Goal: Task Accomplishment & Management: Manage account settings

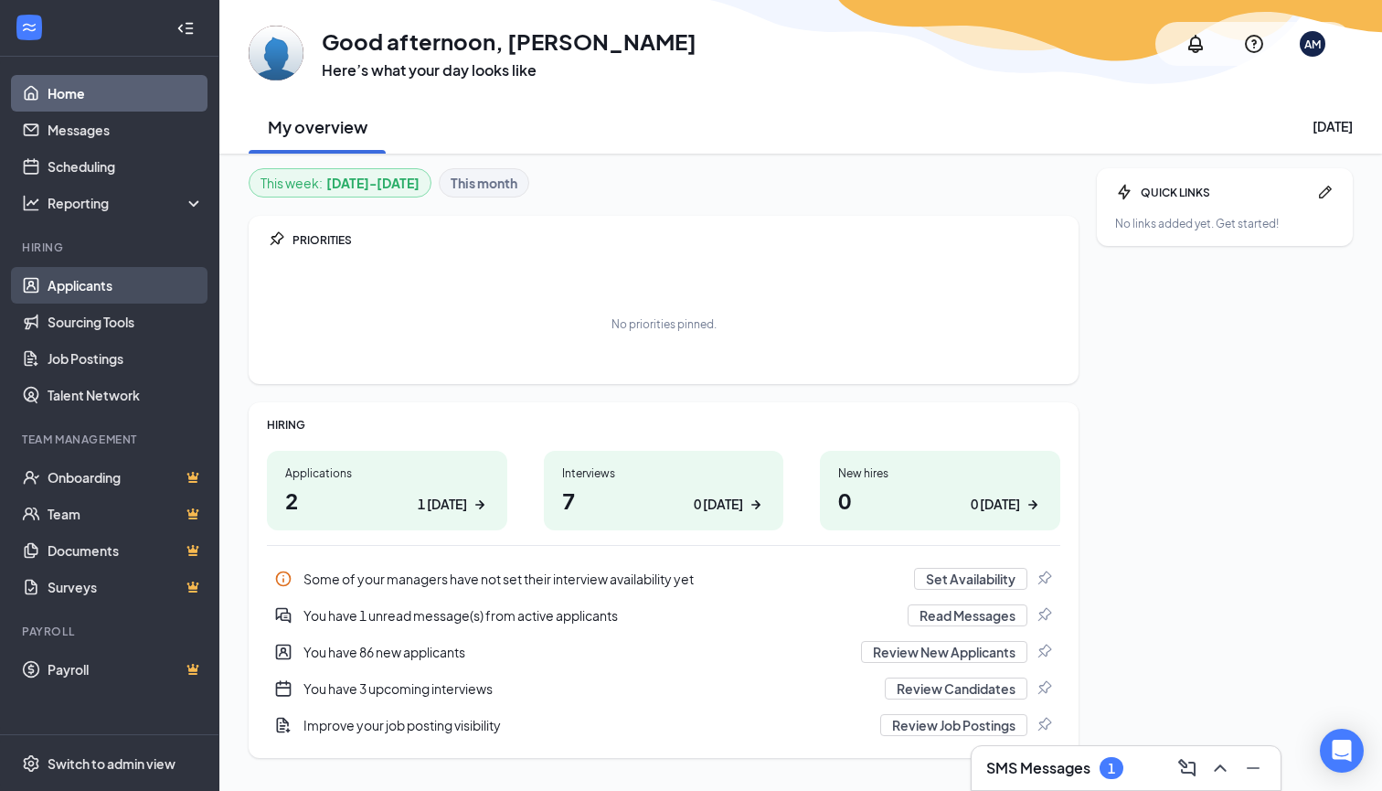
click at [107, 293] on link "Applicants" at bounding box center [126, 285] width 156 height 37
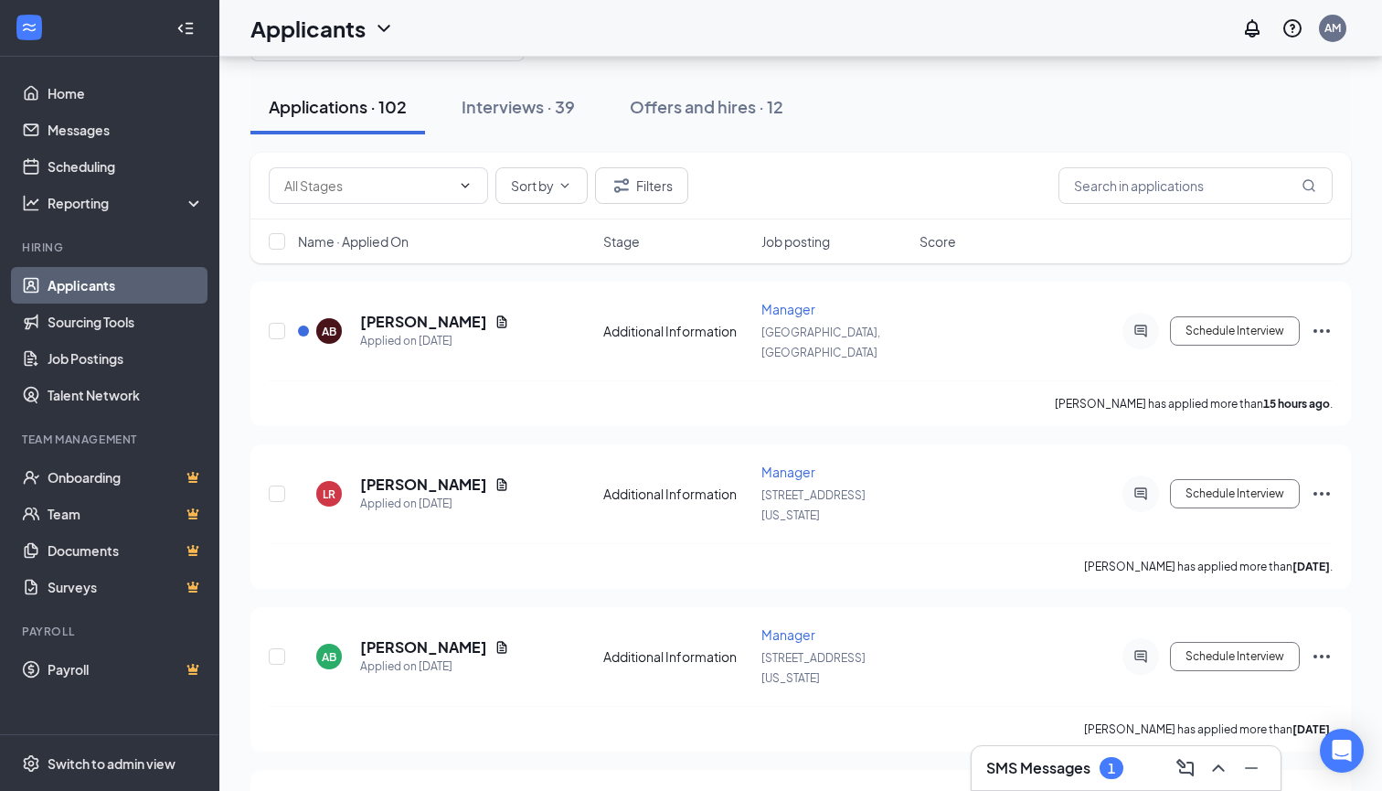
scroll to position [59, 0]
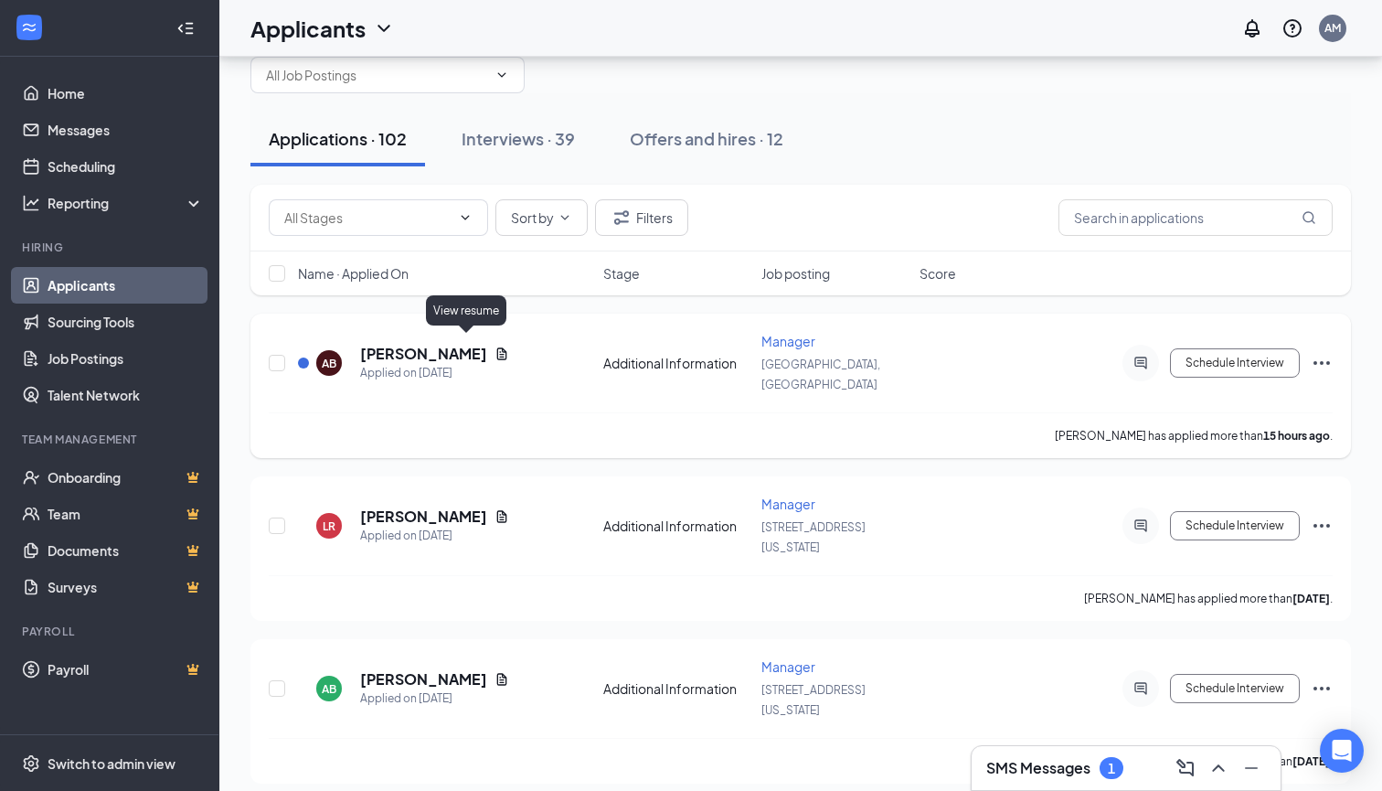
click at [495, 346] on icon "Document" at bounding box center [502, 353] width 15 height 15
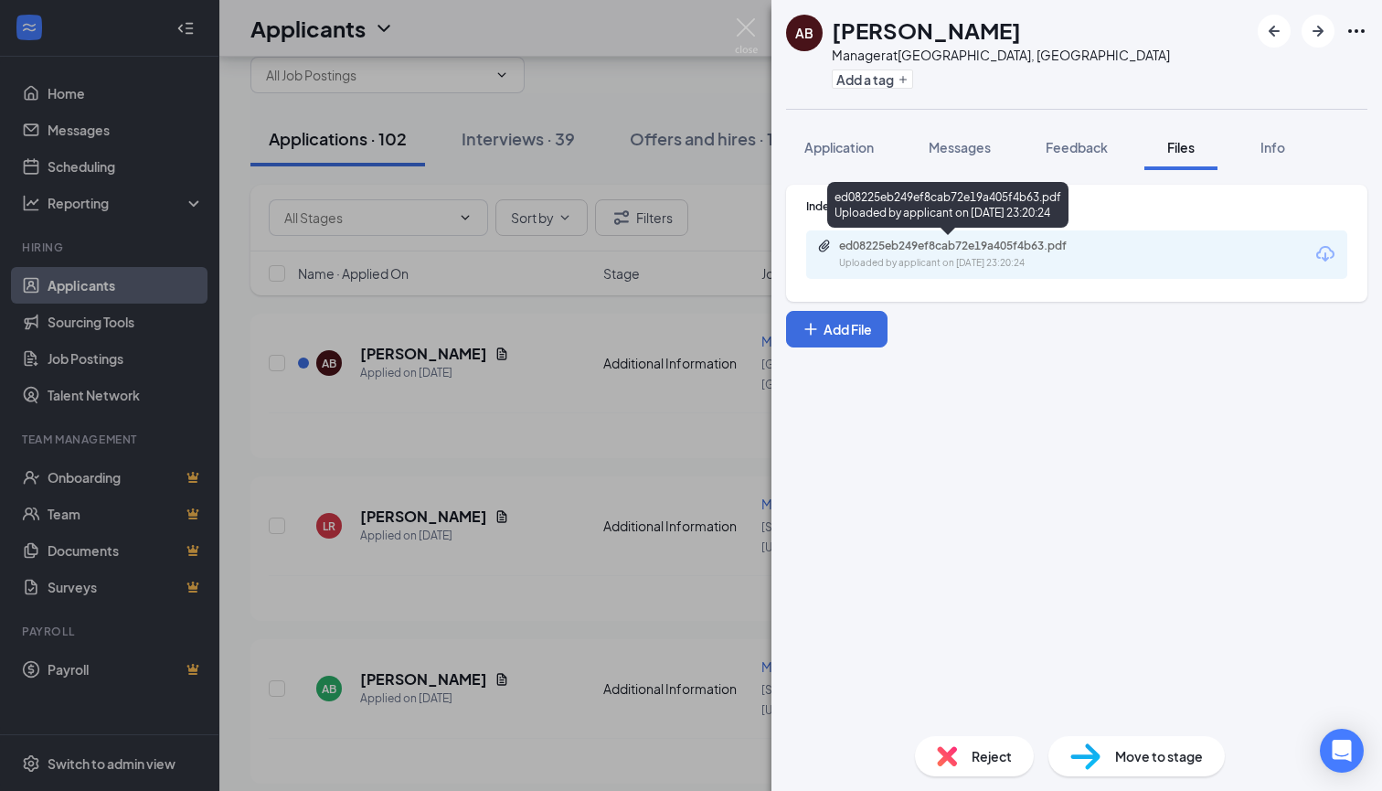
click at [1051, 257] on div "Uploaded by applicant on Oct 14, 2025 at 23:20:24" at bounding box center [976, 263] width 274 height 15
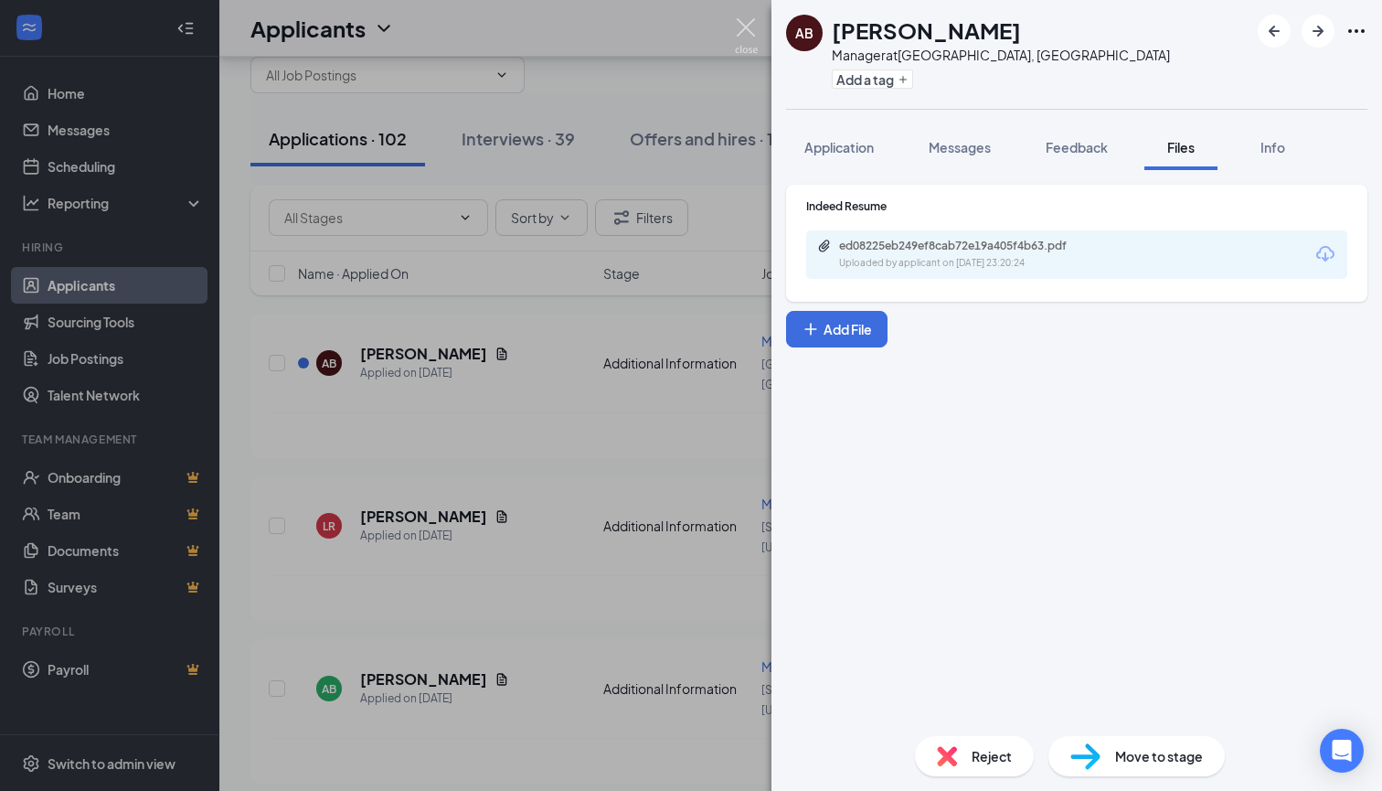
click at [756, 37] on img at bounding box center [746, 36] width 23 height 36
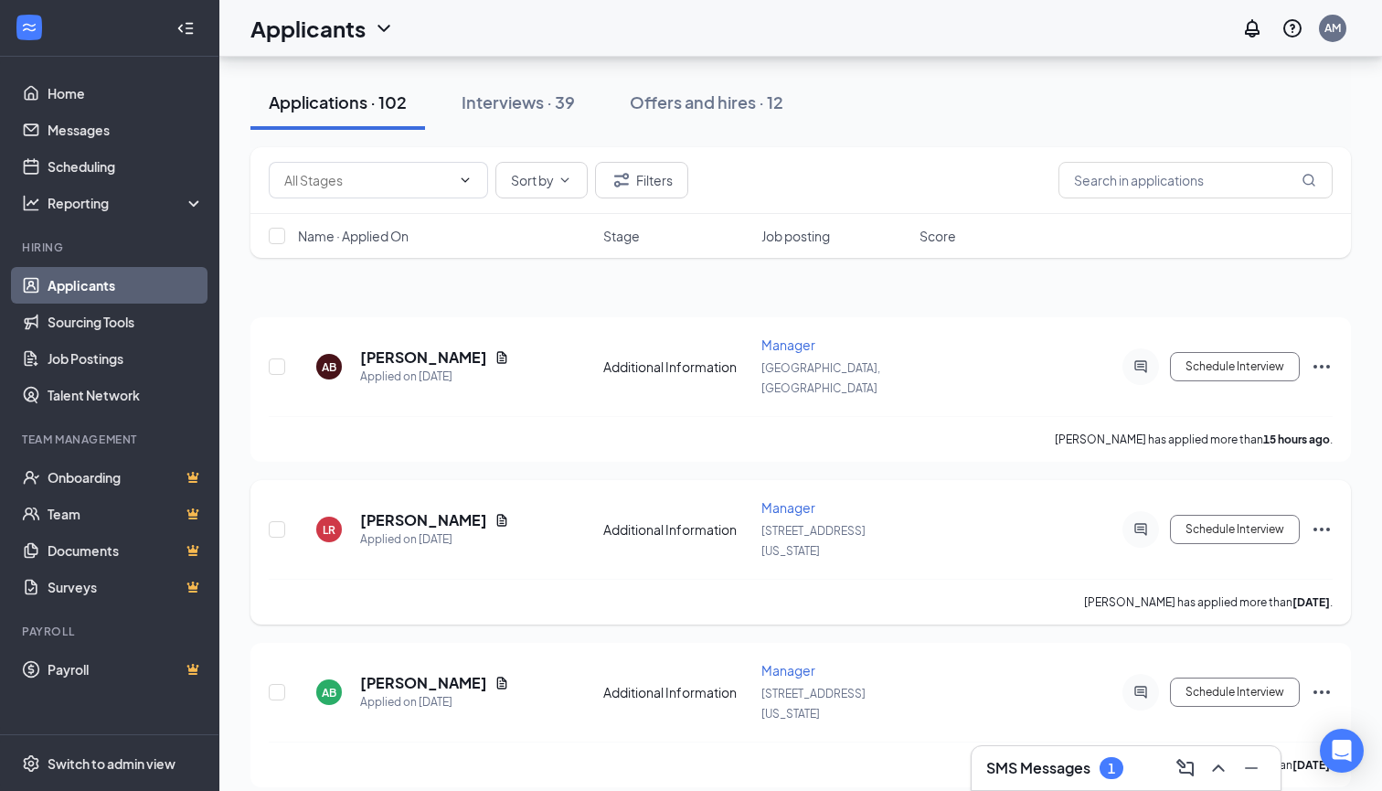
scroll to position [20, 0]
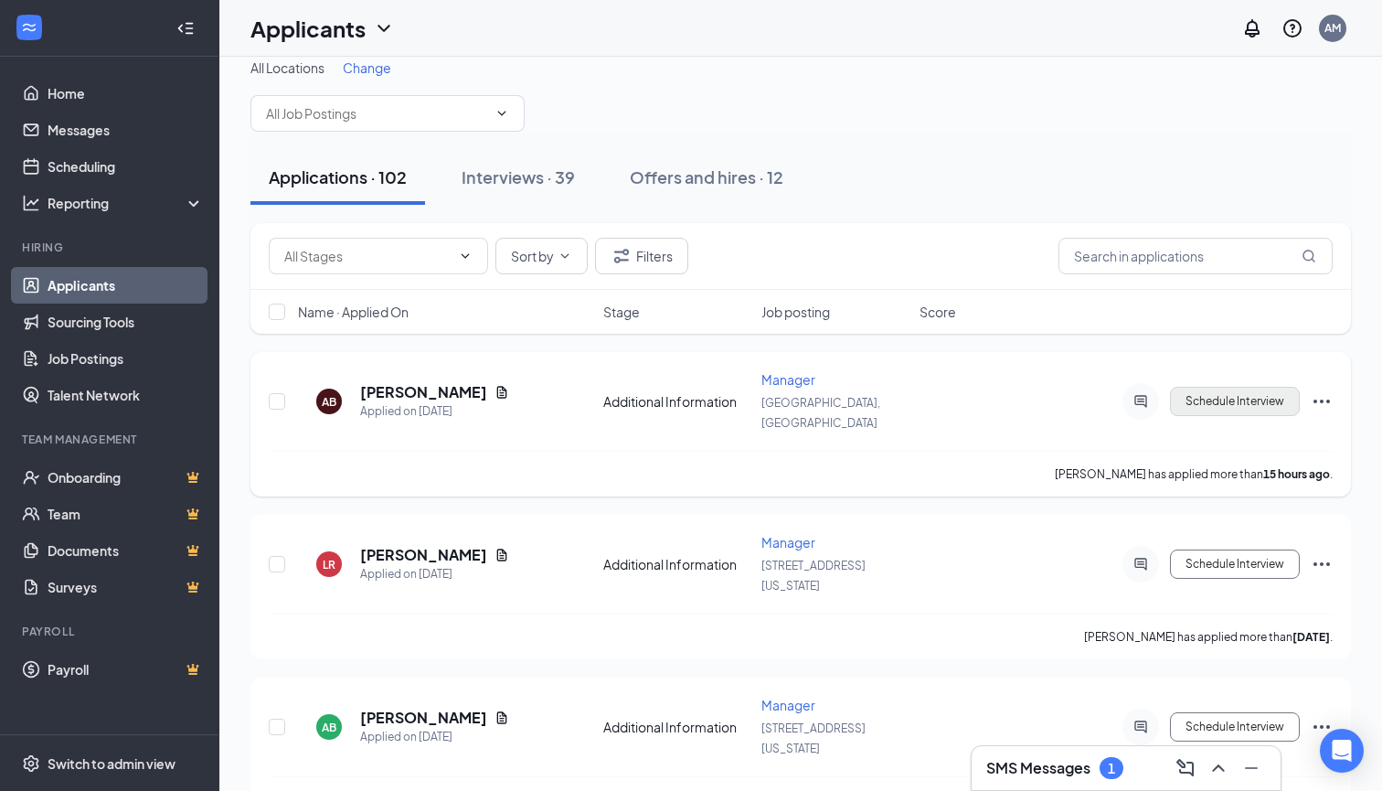
click at [1244, 388] on button "Schedule Interview" at bounding box center [1235, 401] width 130 height 29
type input "Onsite Interview (next stage)"
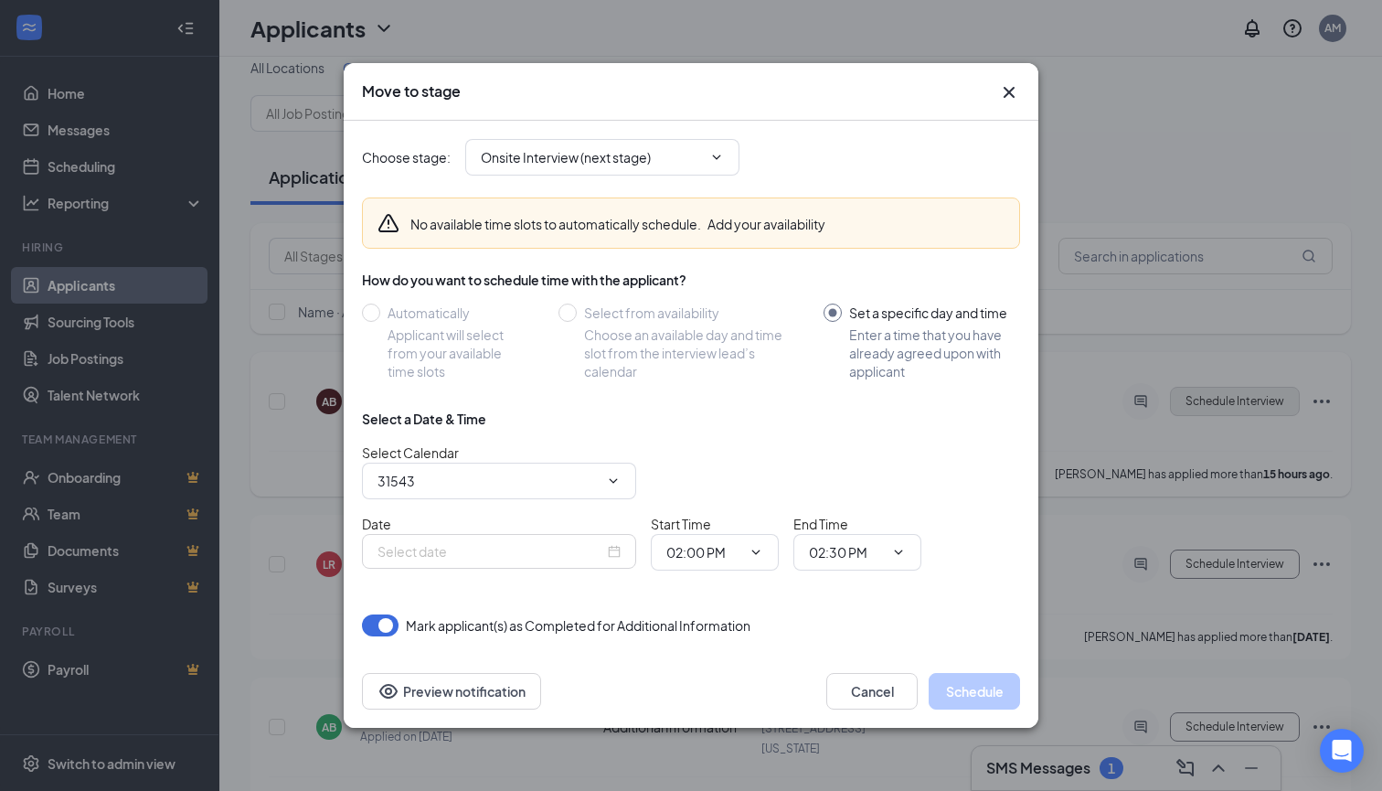
type input "Ariel Milan's Calendar"
type input "Oct 15, 2025"
click at [618, 476] on icon "ChevronDown" at bounding box center [613, 481] width 15 height 15
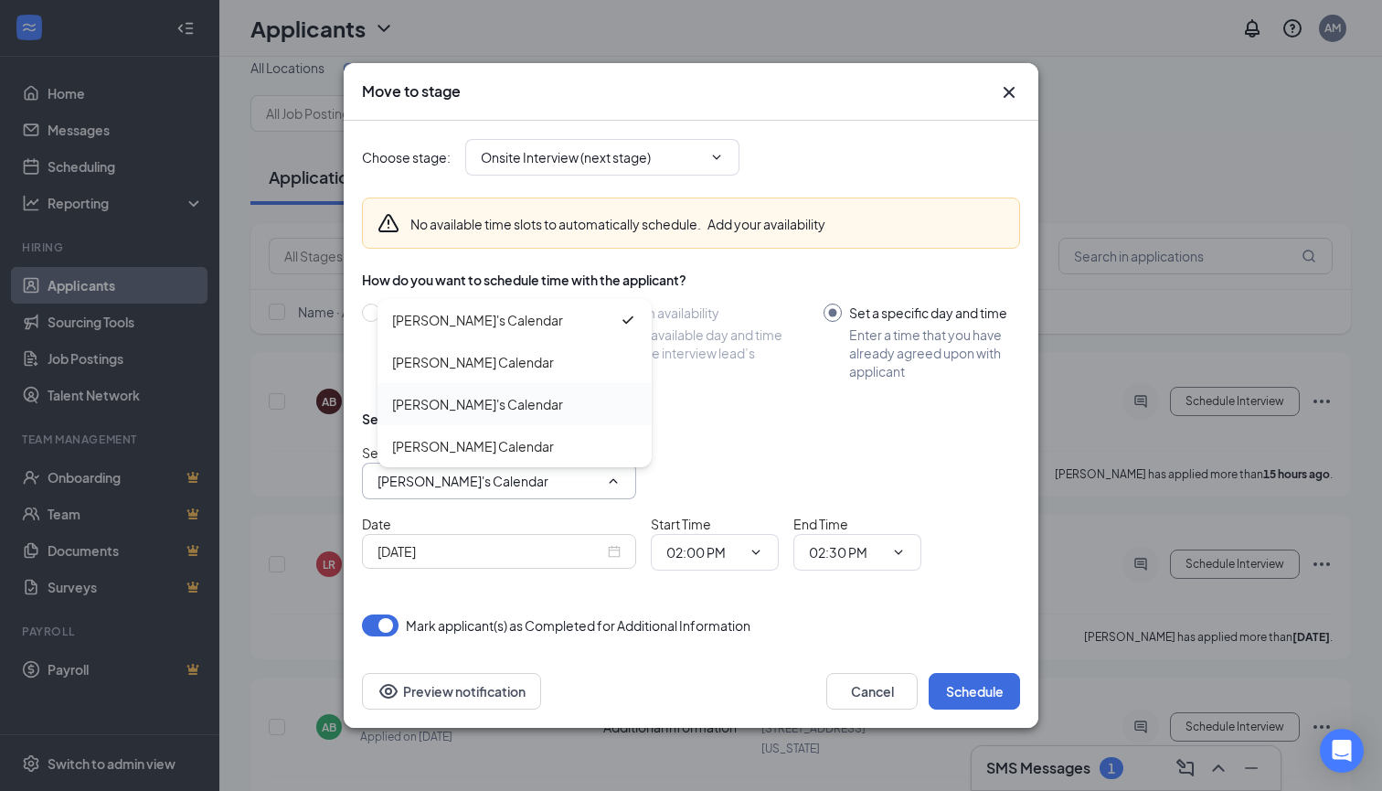
click at [462, 409] on div "Kimber's Calendar" at bounding box center [477, 404] width 171 height 20
type input "Kimber's Calendar"
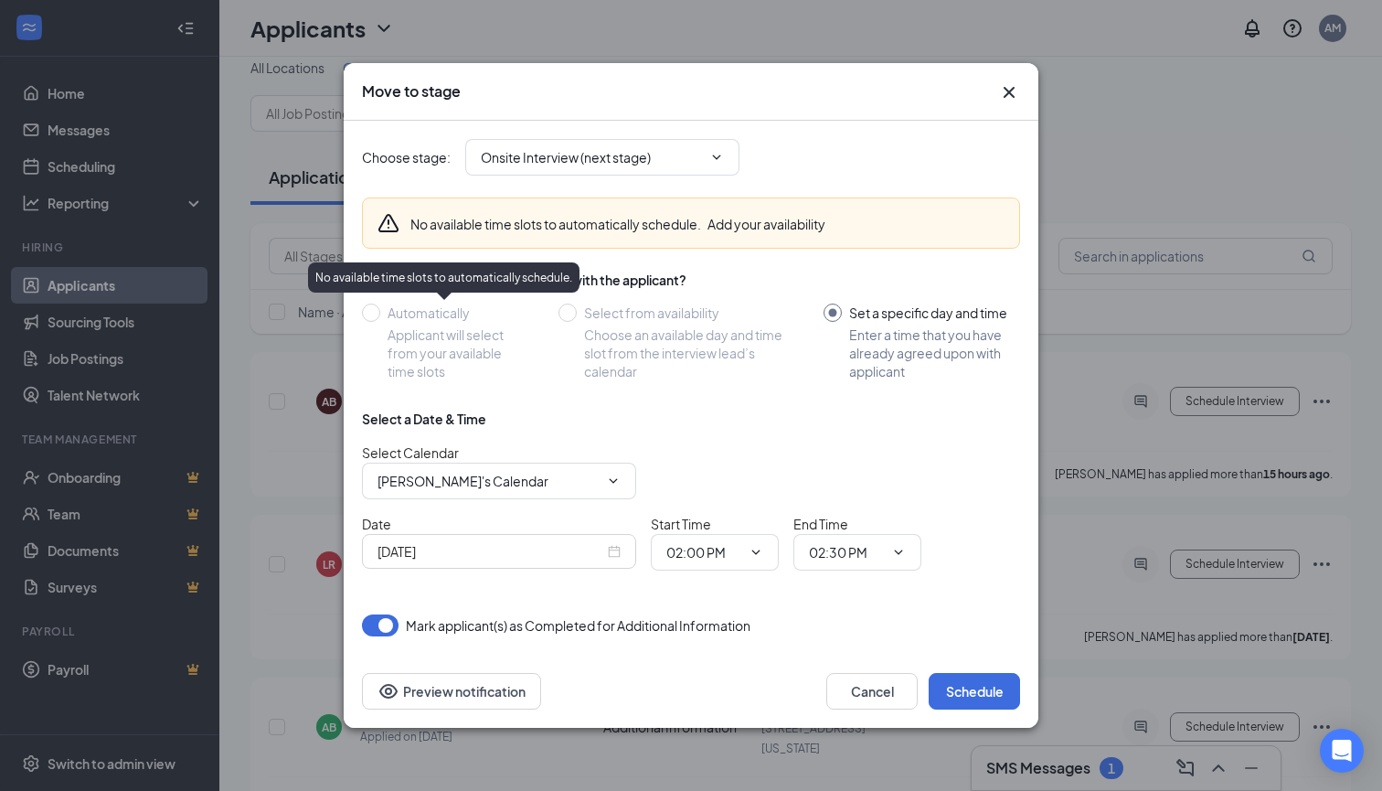
click at [376, 313] on div at bounding box center [371, 312] width 18 height 18
click at [614, 480] on icon "ChevronDown" at bounding box center [613, 481] width 15 height 15
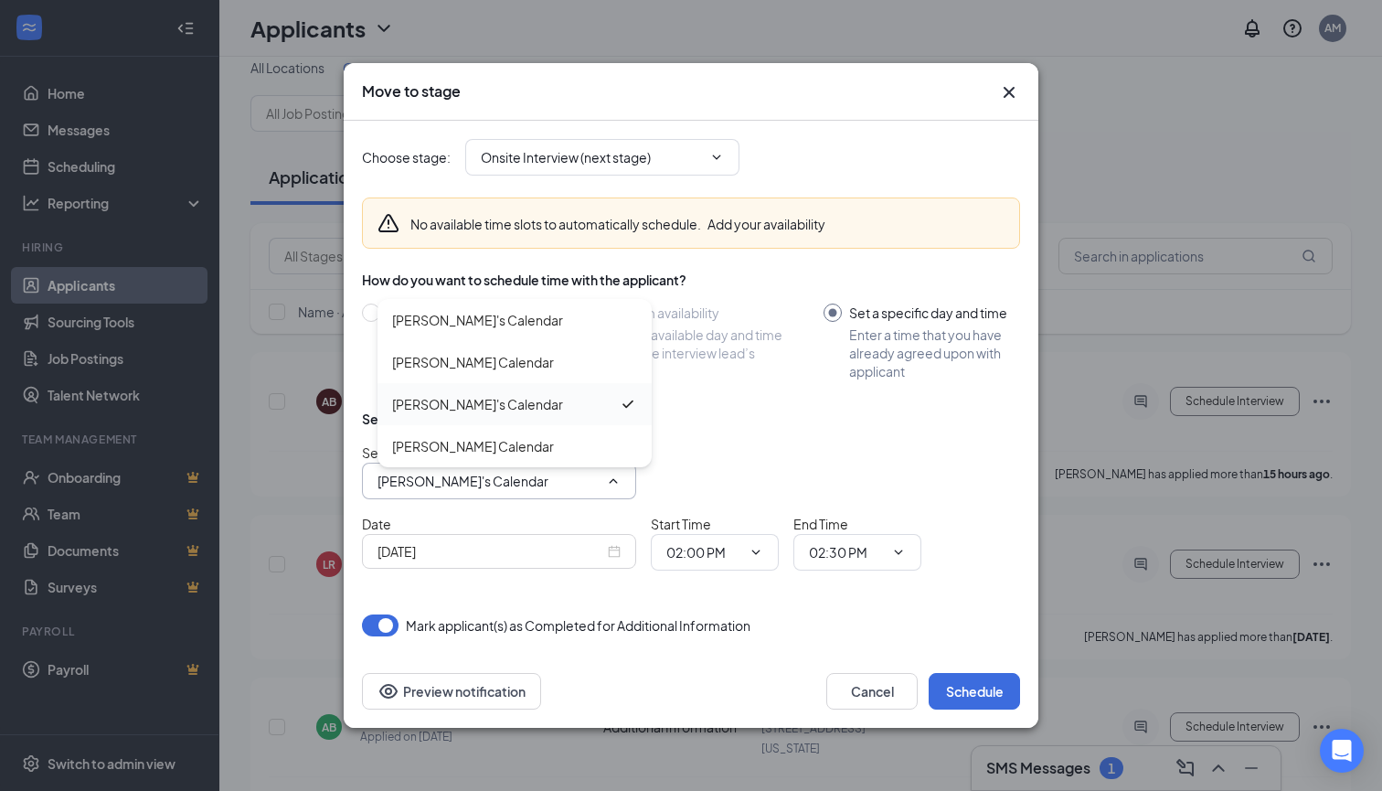
click at [507, 413] on div "Kimber's Calendar" at bounding box center [505, 404] width 227 height 20
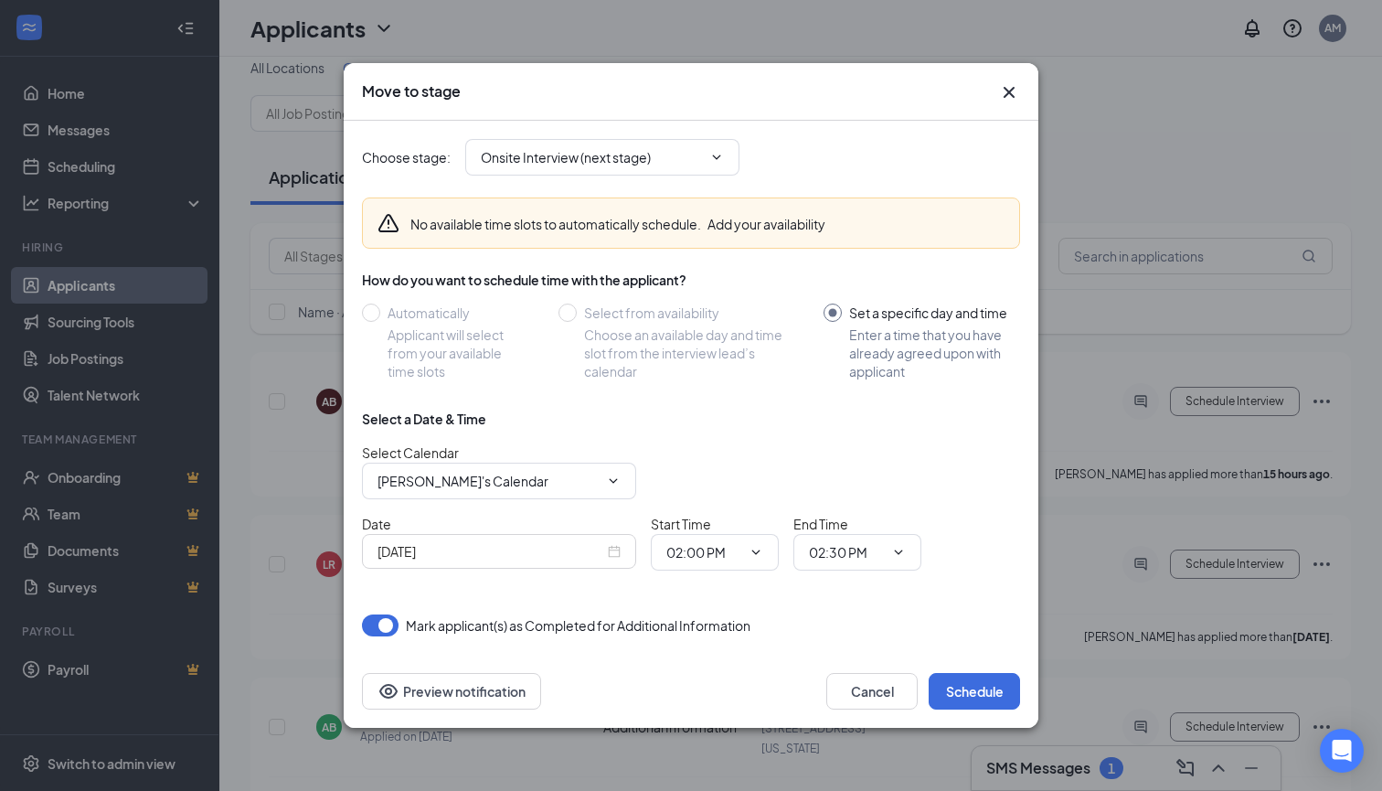
click at [721, 419] on div "Select a Date & Time" at bounding box center [691, 419] width 658 height 18
click at [610, 550] on div "Oct 15, 2025" at bounding box center [499, 551] width 243 height 20
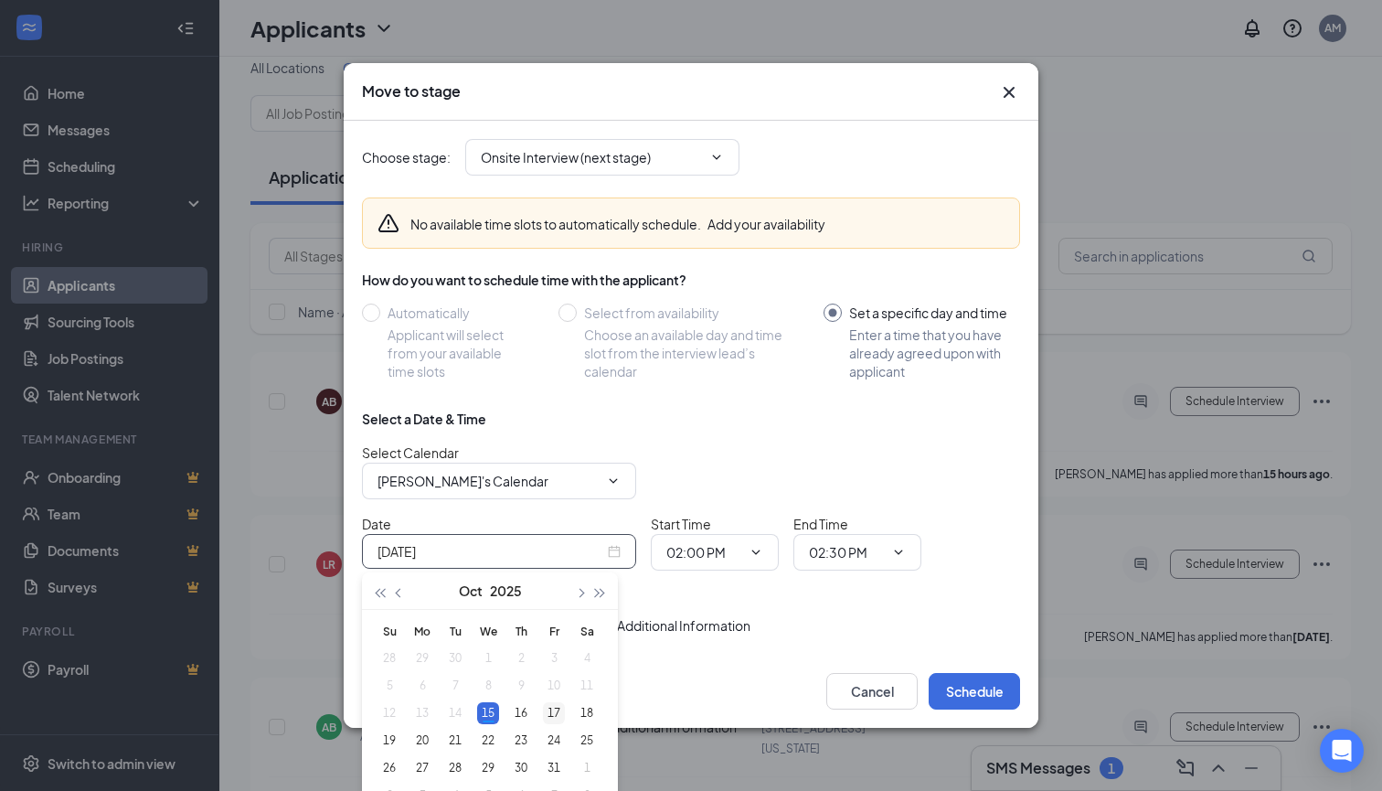
type input "Oct 17, 2025"
click at [555, 708] on div "17" at bounding box center [554, 713] width 22 height 22
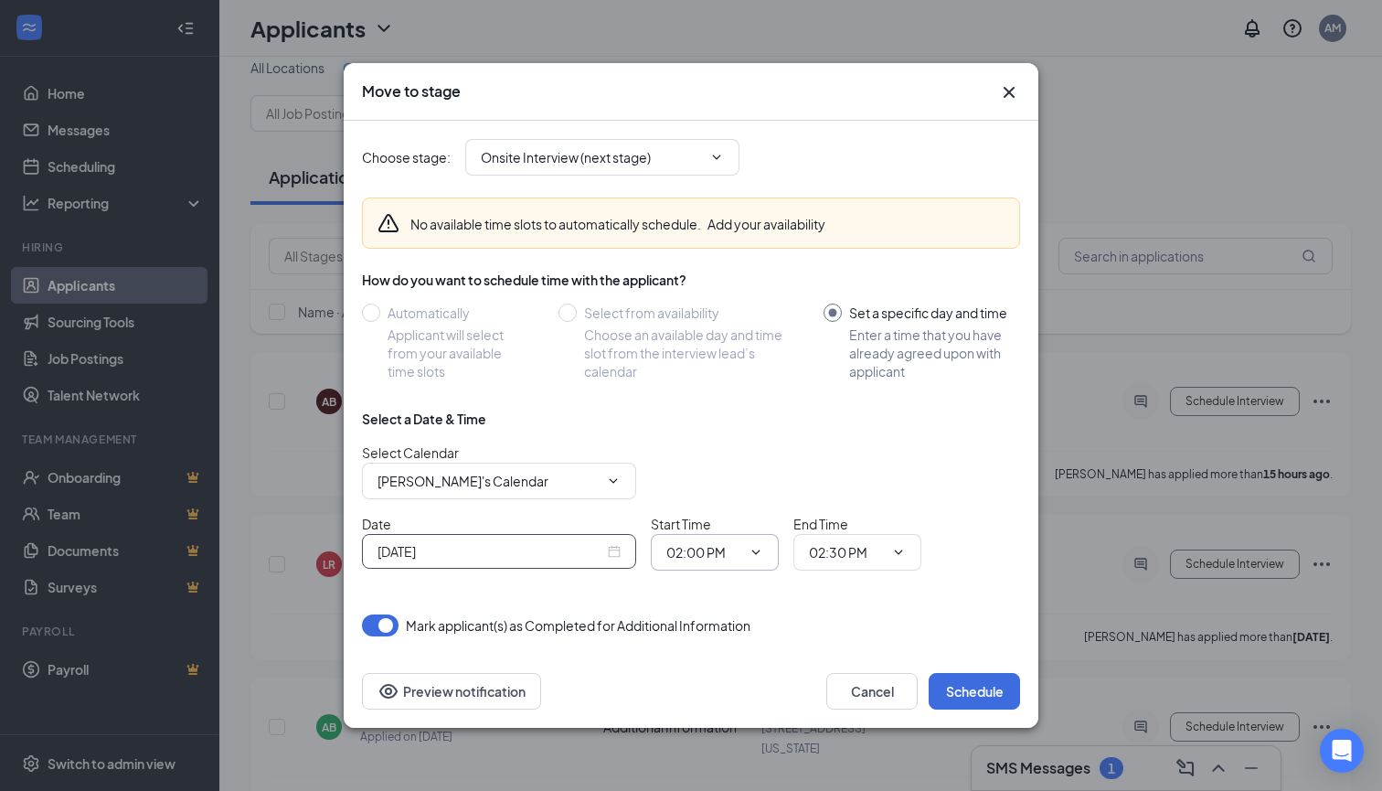
click at [739, 546] on input "02:00 PM" at bounding box center [703, 552] width 75 height 20
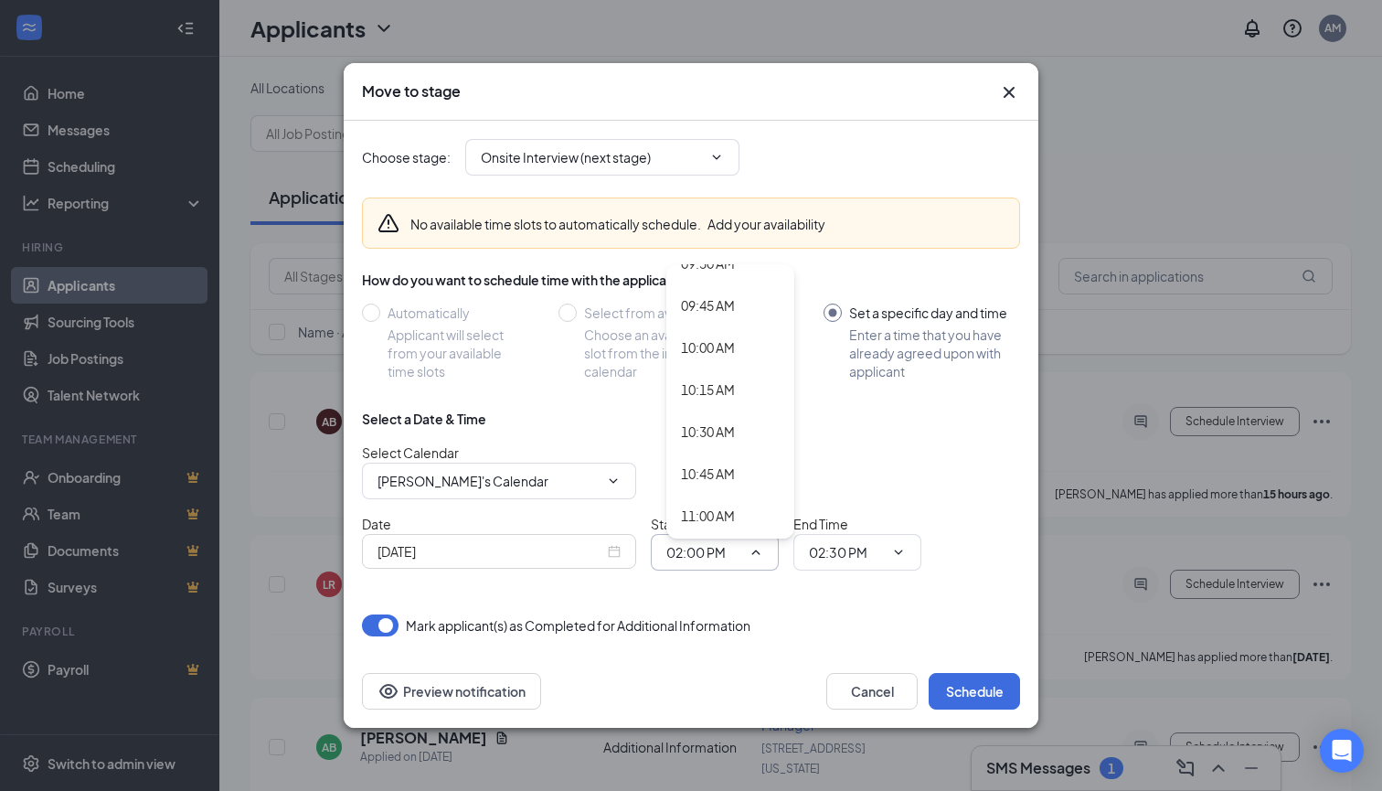
scroll to position [1627, 0]
click at [721, 504] on div "11:00 AM" at bounding box center [708, 508] width 54 height 20
type input "11:00 AM"
click at [866, 565] on span "02:30 PM" at bounding box center [857, 552] width 128 height 37
click at [883, 554] on input "02:30 PM" at bounding box center [846, 552] width 75 height 20
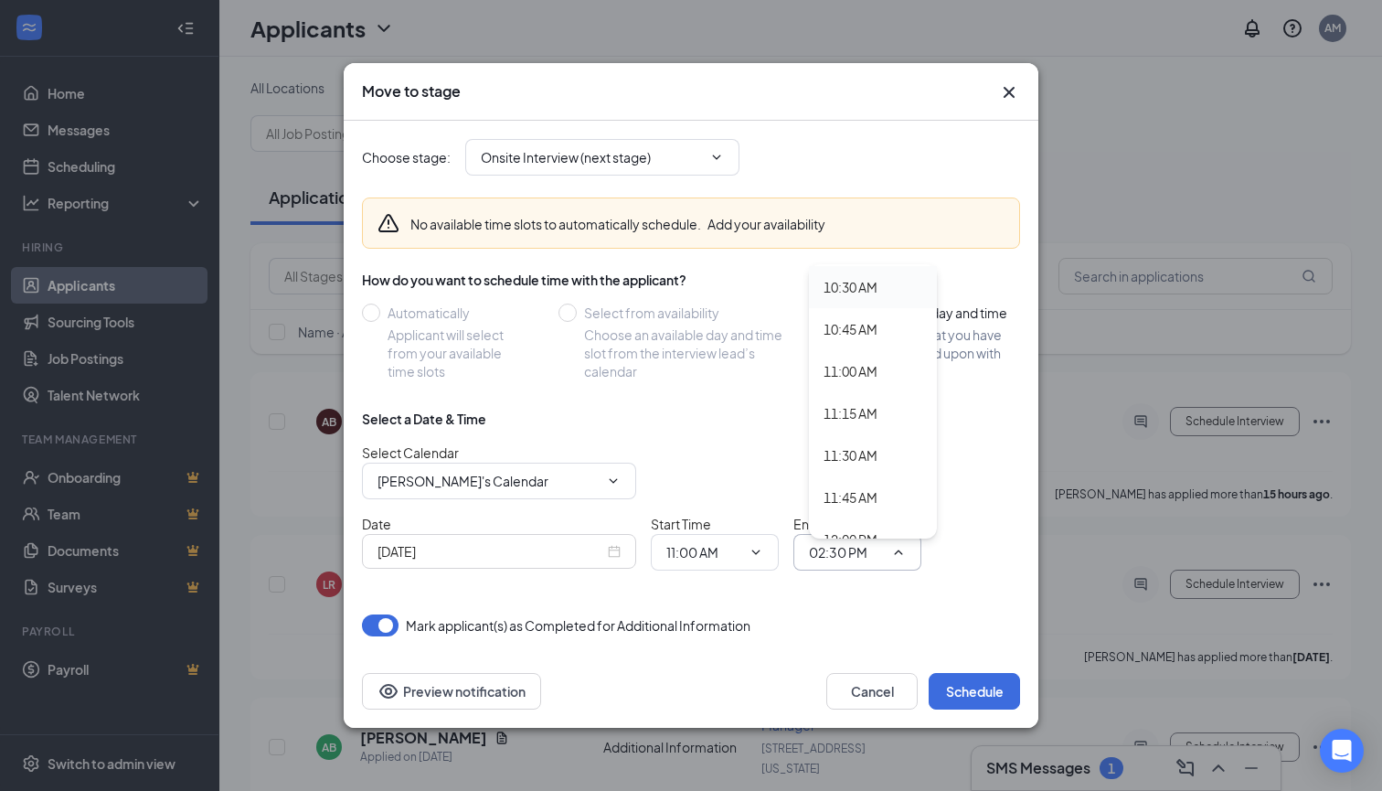
scroll to position [1765, 0]
click at [854, 467] on div "11:30 AM" at bounding box center [873, 454] width 128 height 42
type input "11:30 AM"
click at [967, 687] on button "Schedule" at bounding box center [974, 691] width 91 height 37
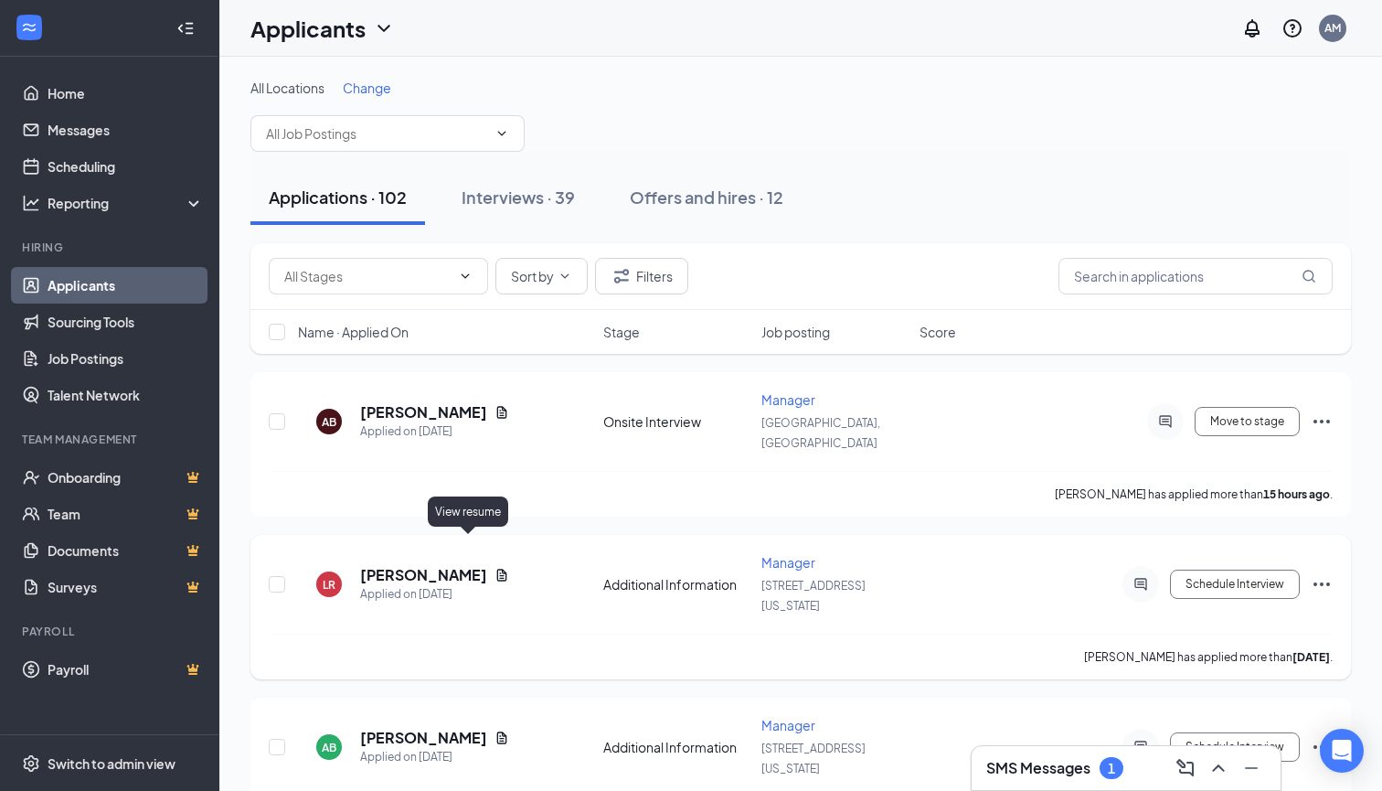
click at [497, 569] on icon "Document" at bounding box center [502, 575] width 10 height 12
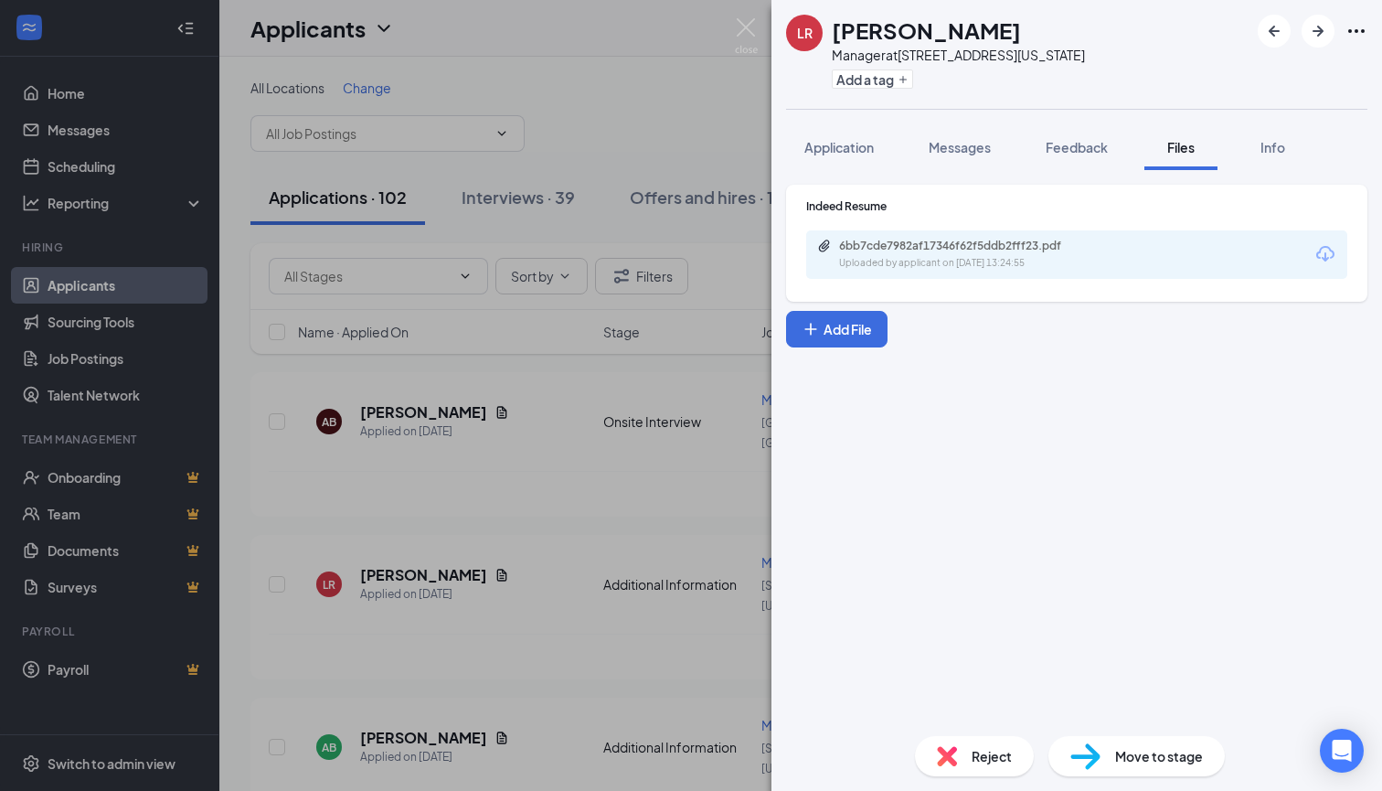
click at [596, 453] on div "LR Luke Racette Manager at 1400 michigan ave Add a tag Application Messages Fee…" at bounding box center [691, 395] width 1382 height 791
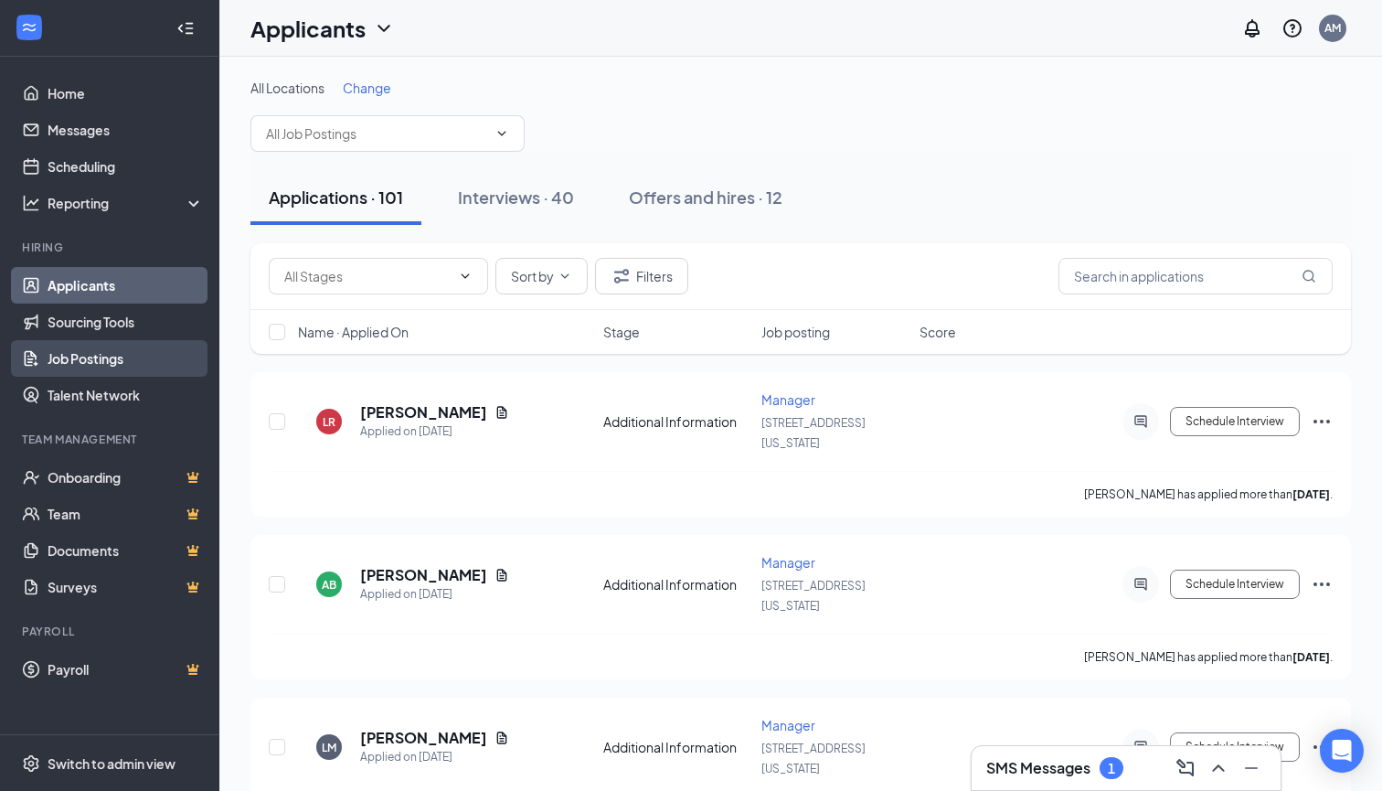
click at [91, 363] on link "Job Postings" at bounding box center [126, 358] width 156 height 37
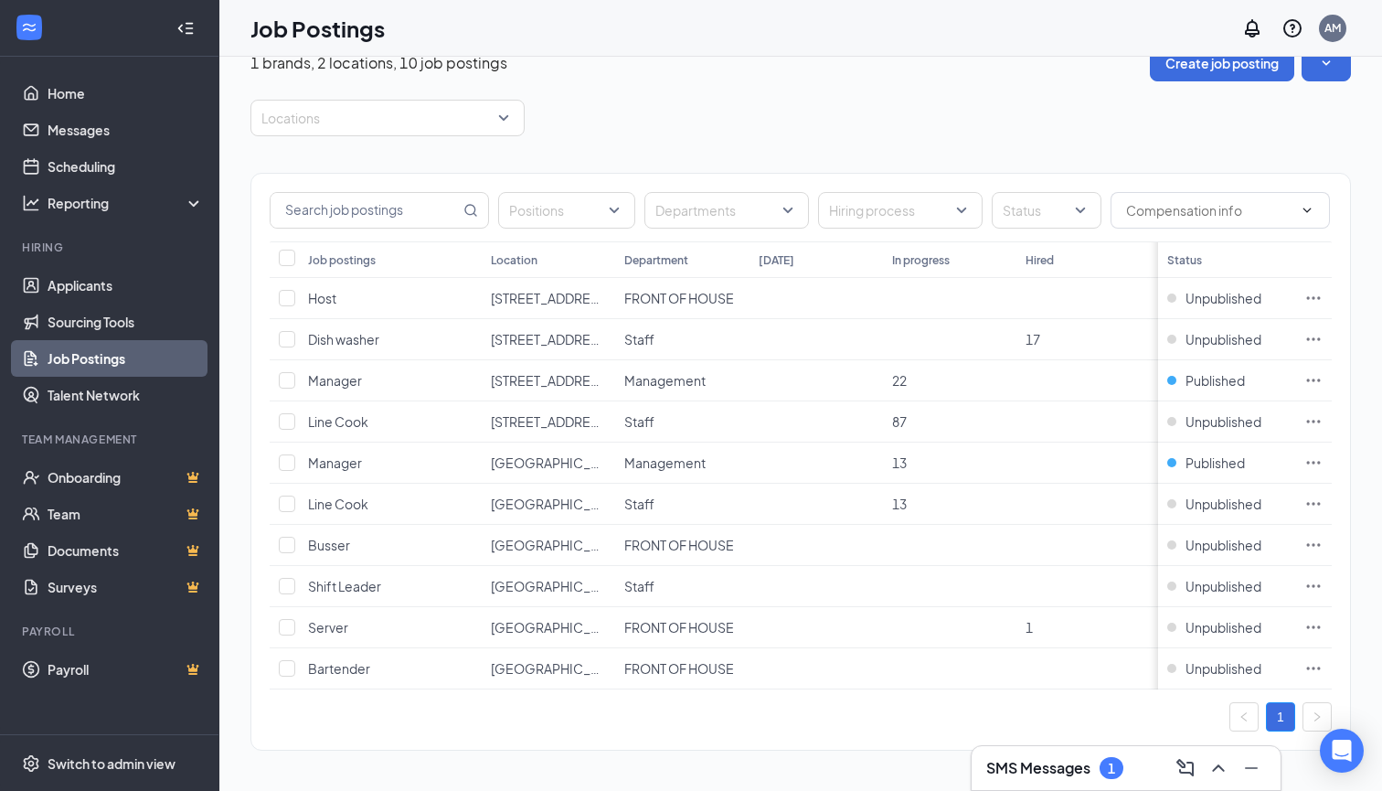
scroll to position [34, 0]
click at [99, 298] on link "Applicants" at bounding box center [126, 285] width 156 height 37
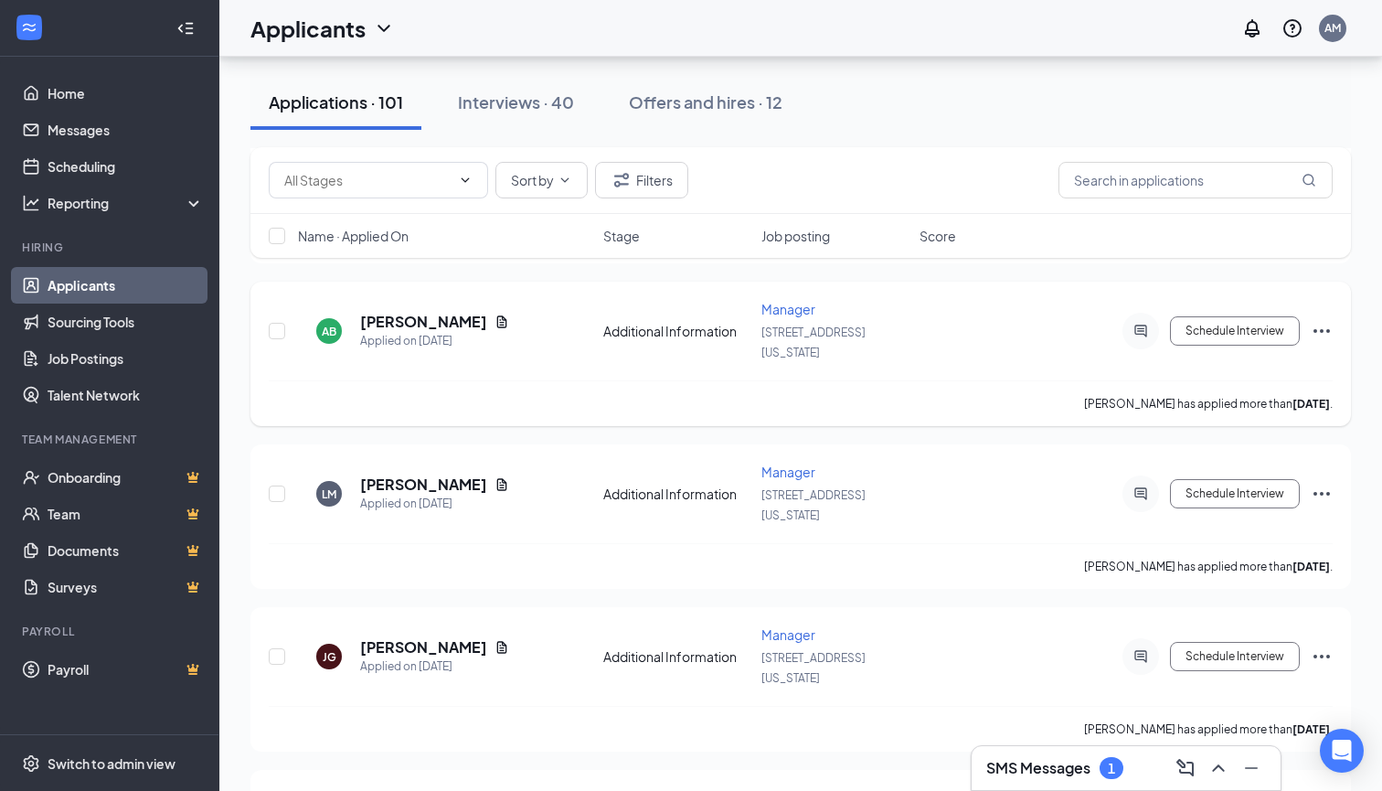
scroll to position [261, 0]
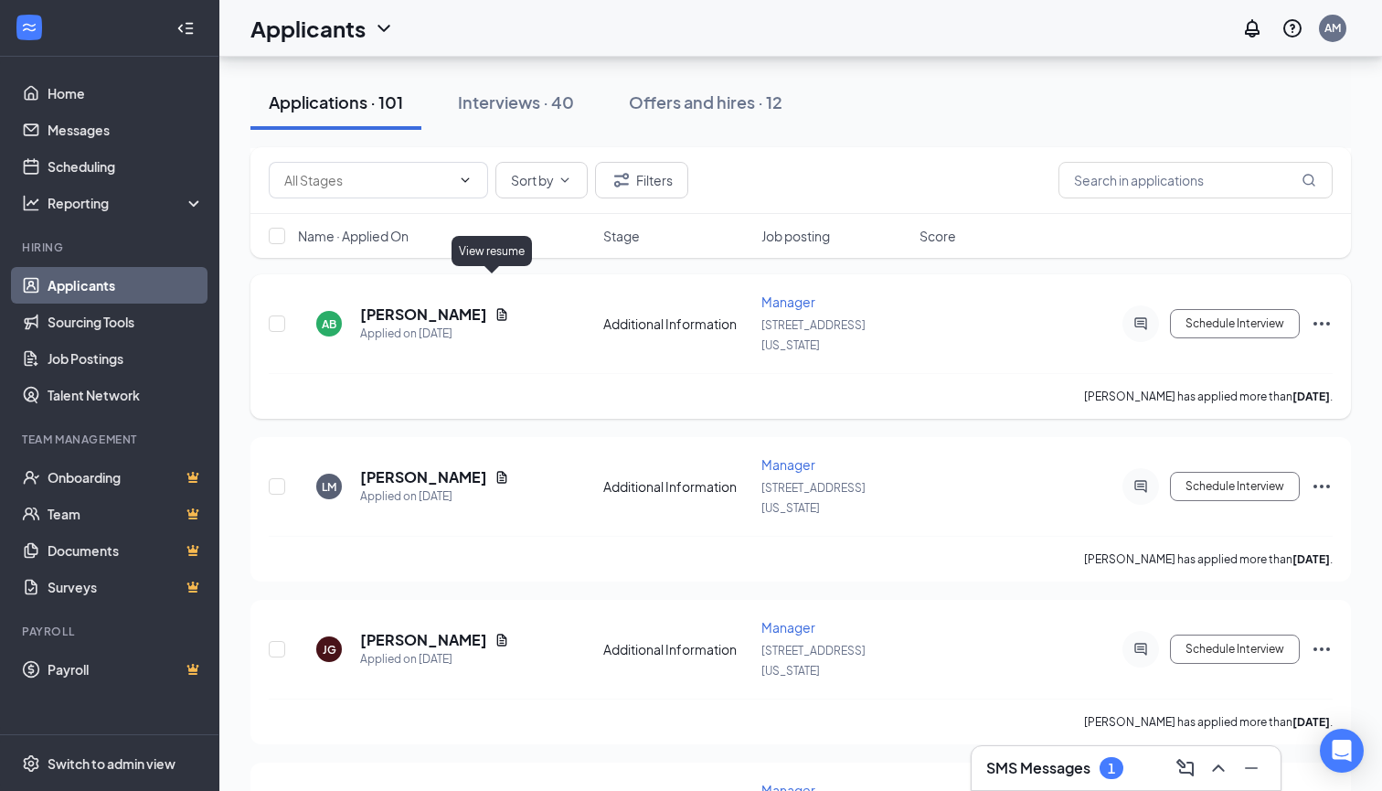
click at [495, 307] on icon "Document" at bounding box center [502, 314] width 15 height 15
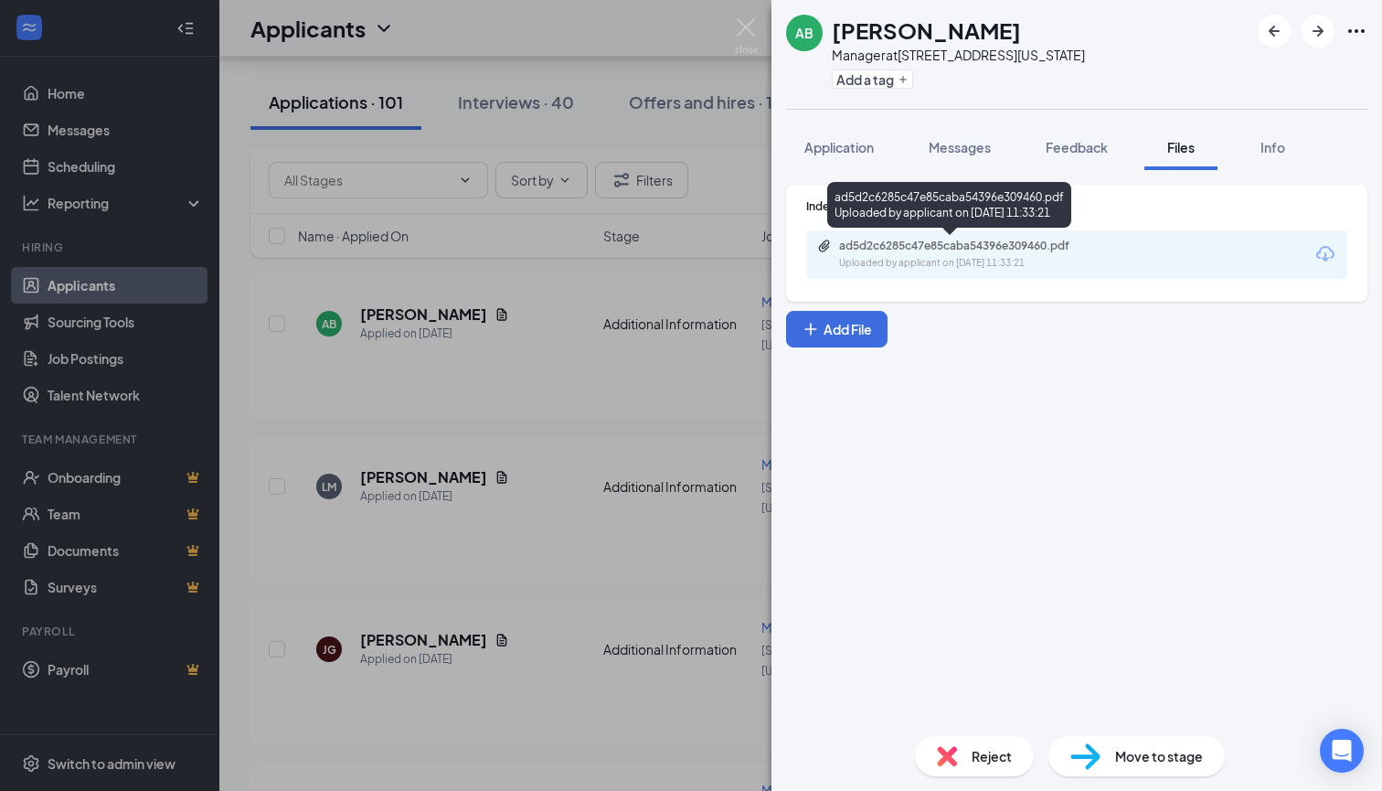
click at [1088, 265] on div "Uploaded by applicant on Oct 11, 2025 at 11:33:21" at bounding box center [976, 263] width 274 height 15
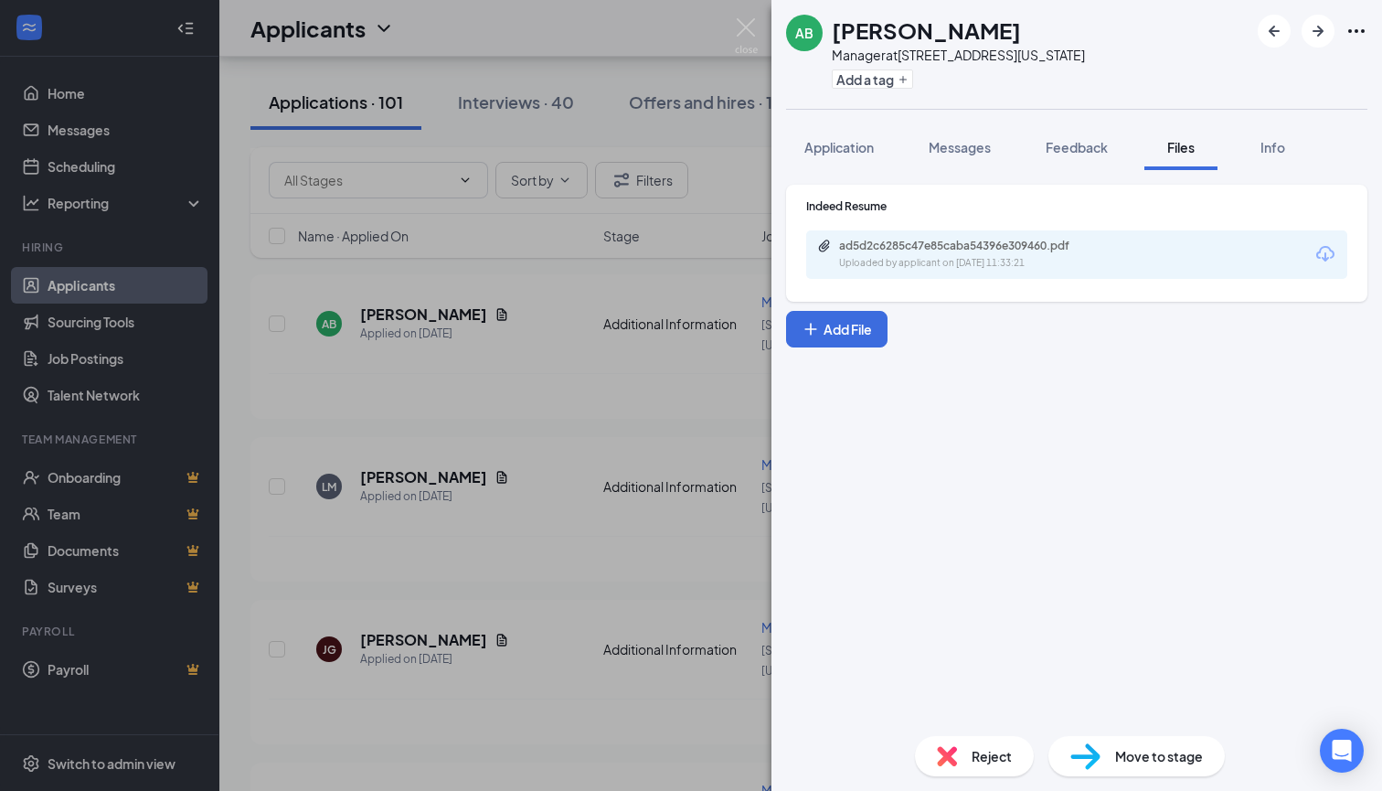
click at [1134, 747] on span "Move to stage" at bounding box center [1159, 756] width 88 height 20
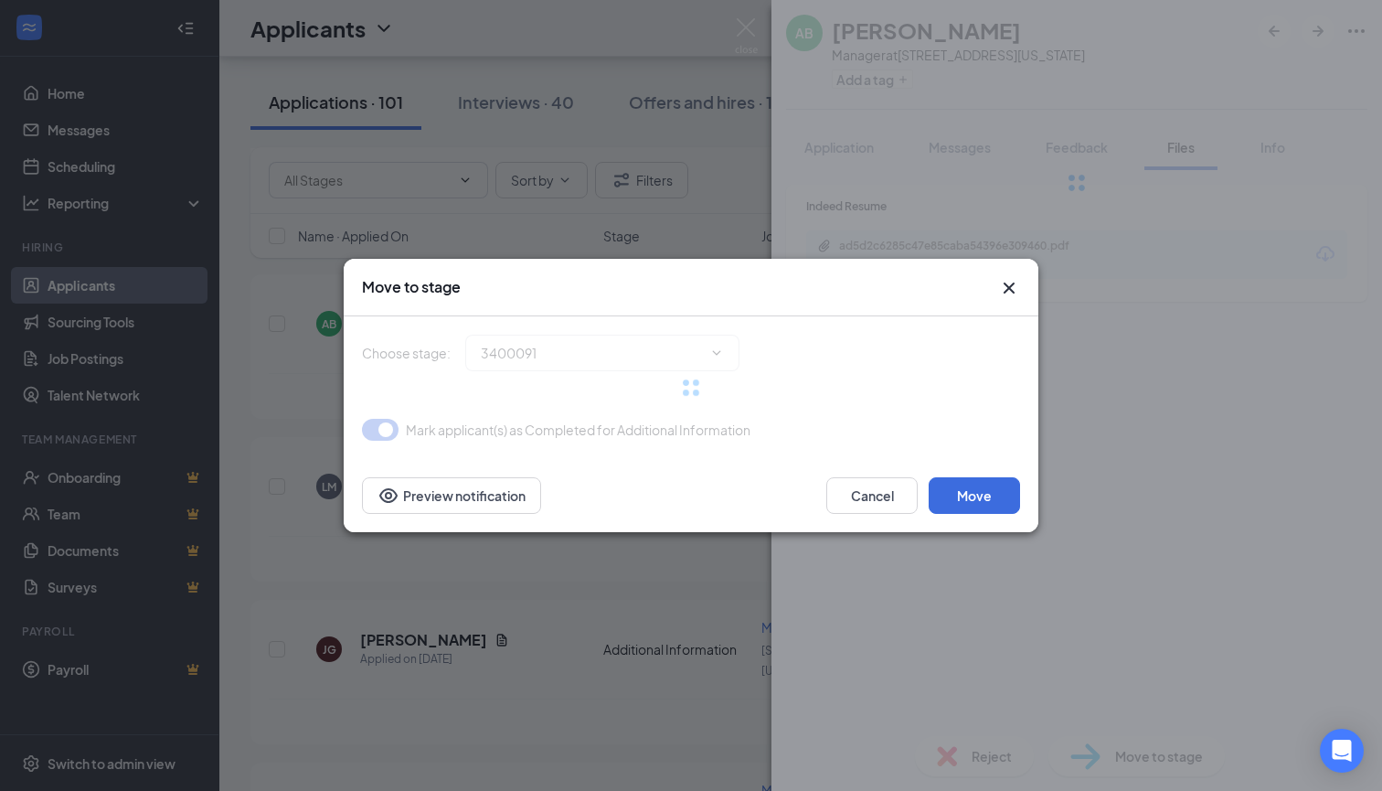
type input "Onsite Interview (next stage)"
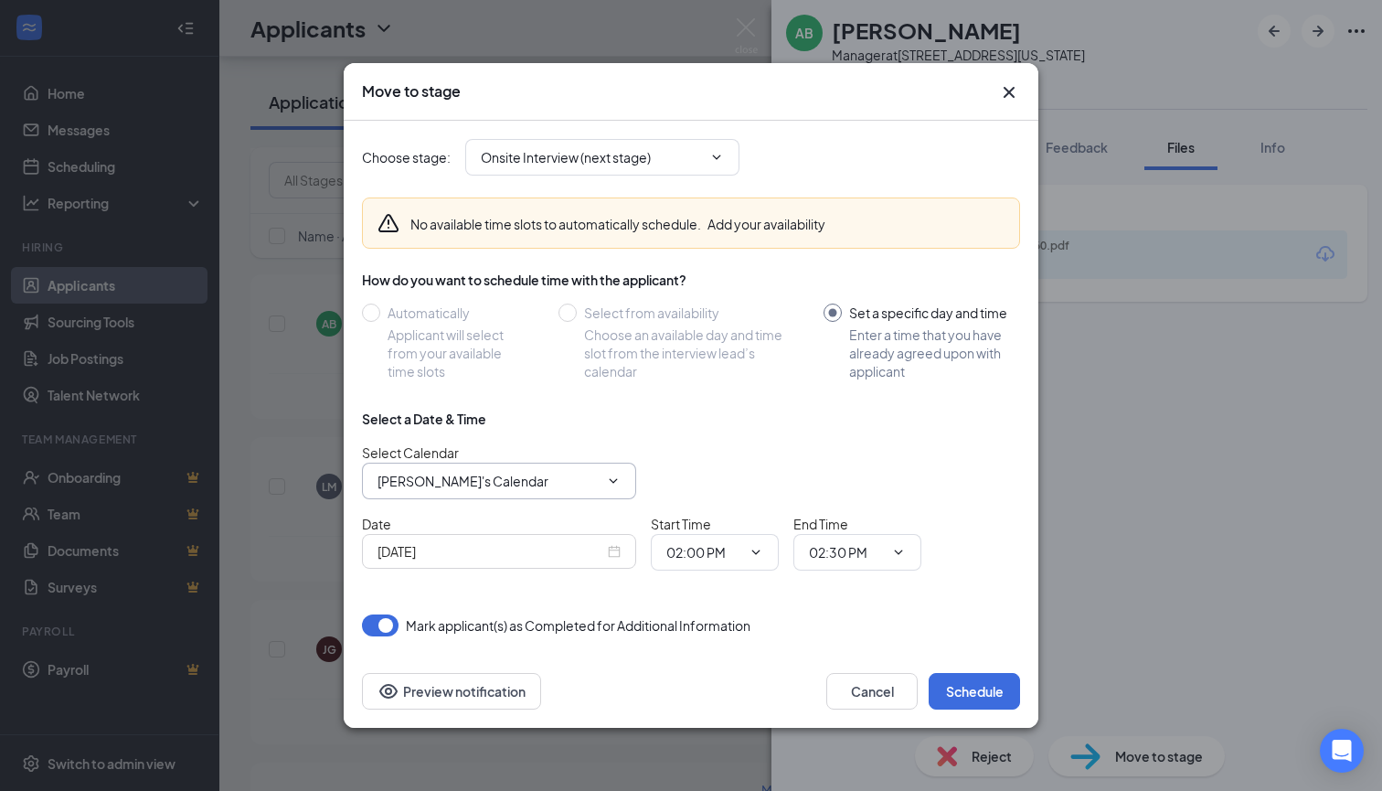
click at [598, 472] on input "Ariel Milan's Calendar" at bounding box center [488, 481] width 221 height 20
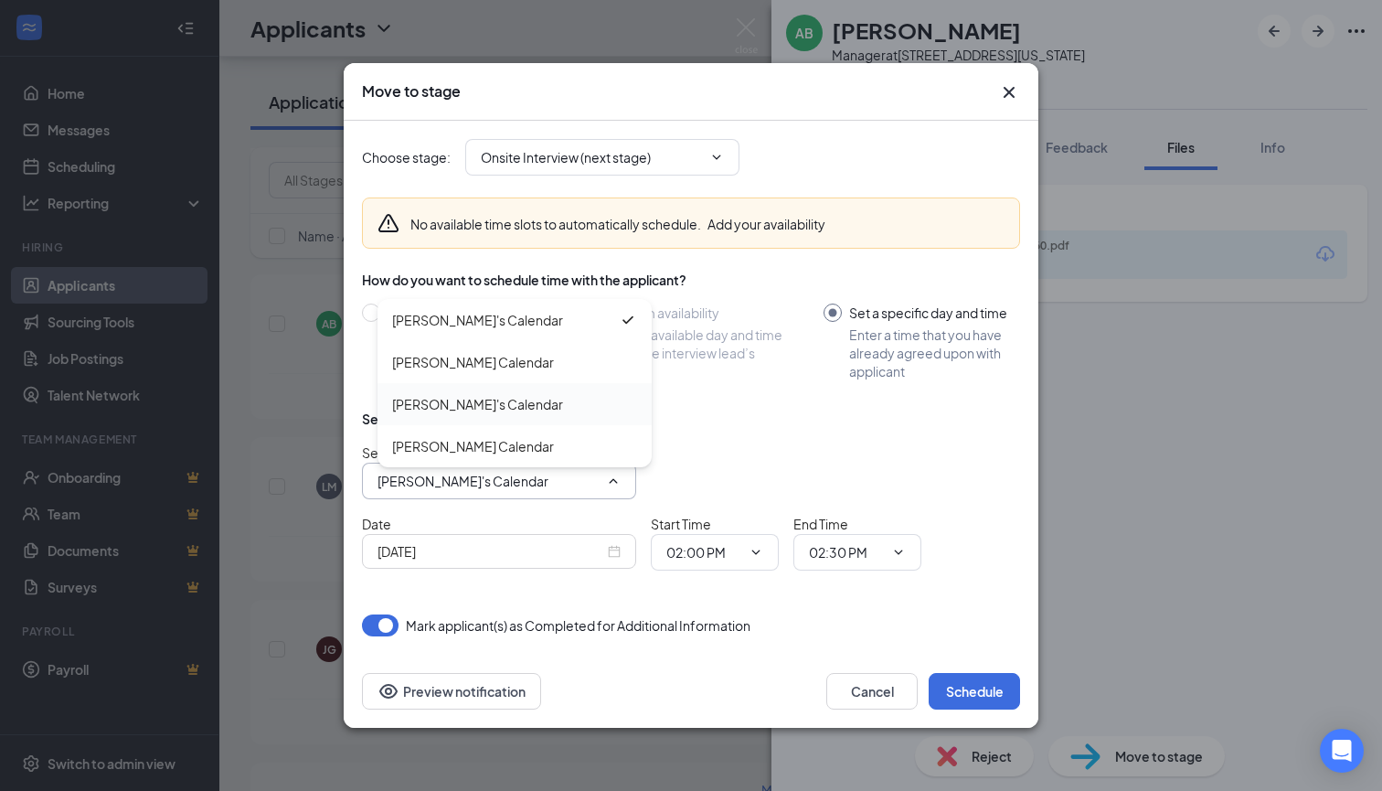
click at [478, 412] on div "Kimber's Calendar" at bounding box center [477, 404] width 171 height 20
type input "Kimber's Calendar"
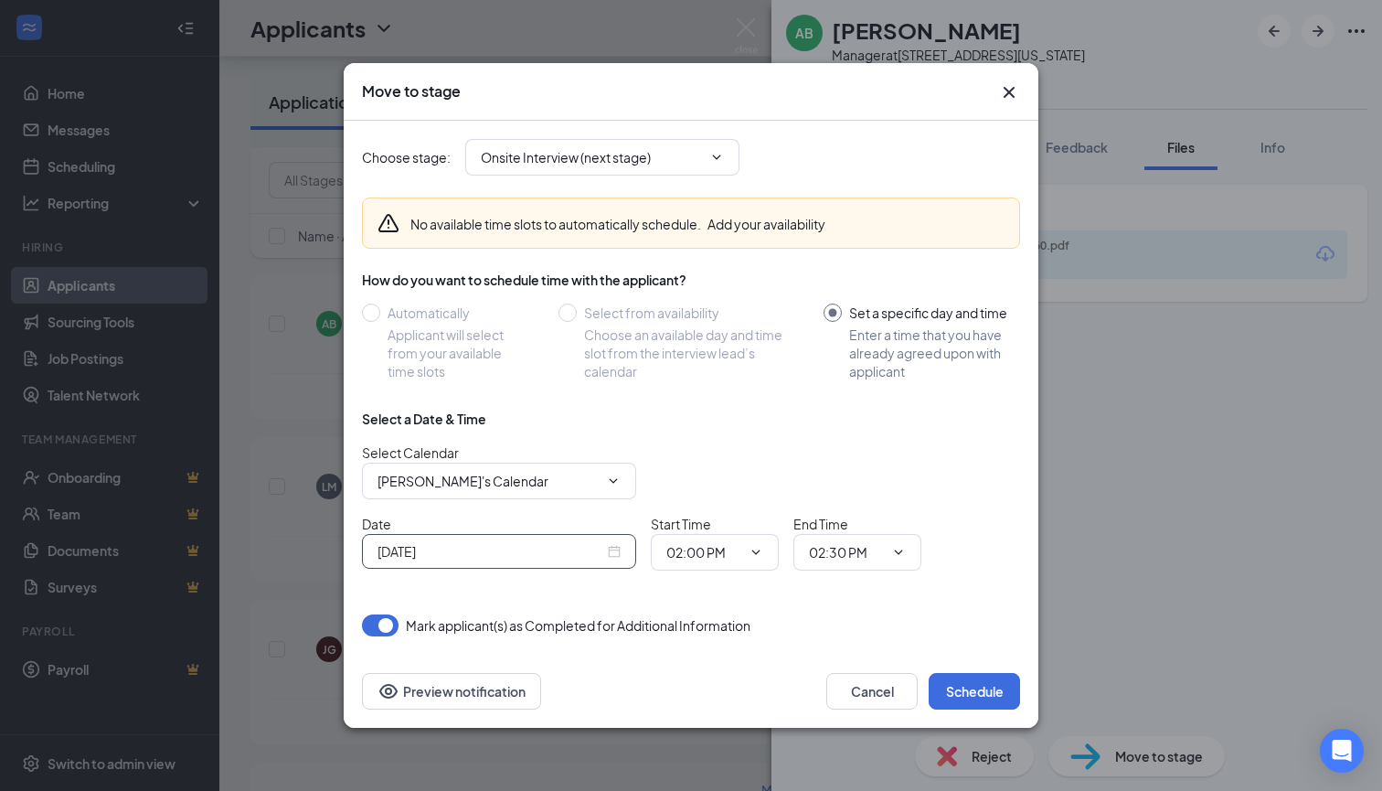
click at [622, 554] on div "Oct 15, 2025" at bounding box center [499, 551] width 274 height 35
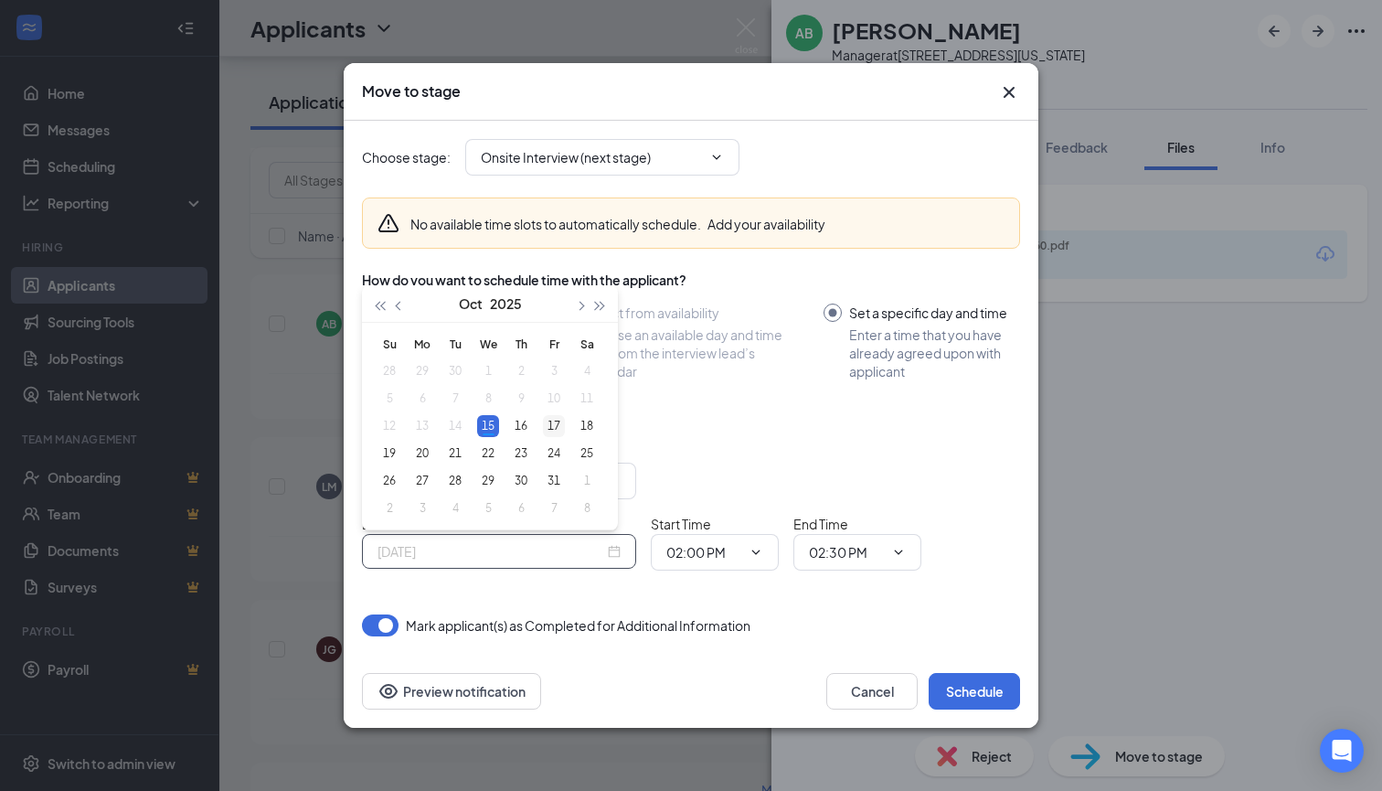
type input "Oct 17, 2025"
click at [550, 427] on div "17" at bounding box center [554, 426] width 22 height 22
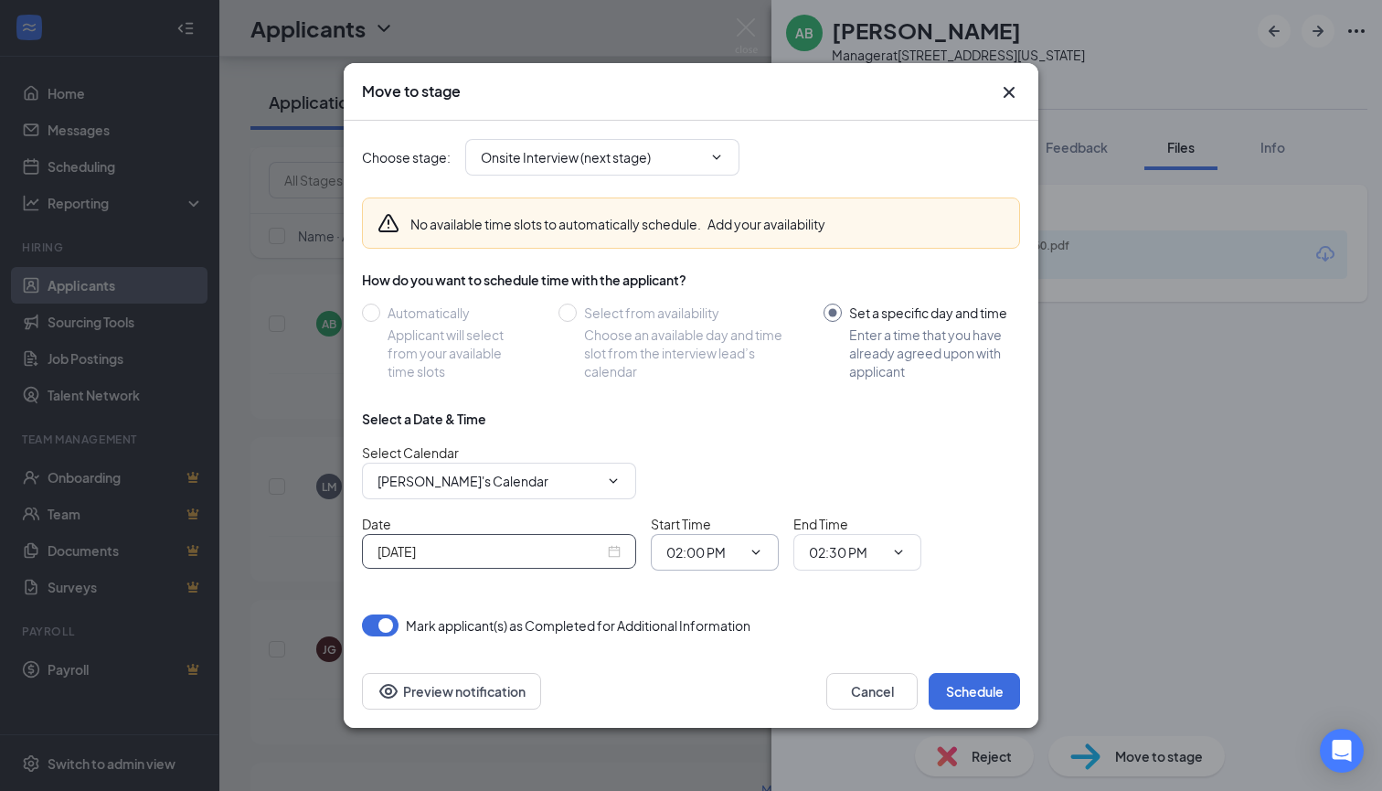
click at [738, 555] on input "02:00 PM" at bounding box center [703, 552] width 75 height 20
click at [698, 377] on div "10:30 AM" at bounding box center [708, 368] width 54 height 20
type input "10:30 AM"
click at [837, 559] on input "02:30 PM" at bounding box center [846, 552] width 75 height 20
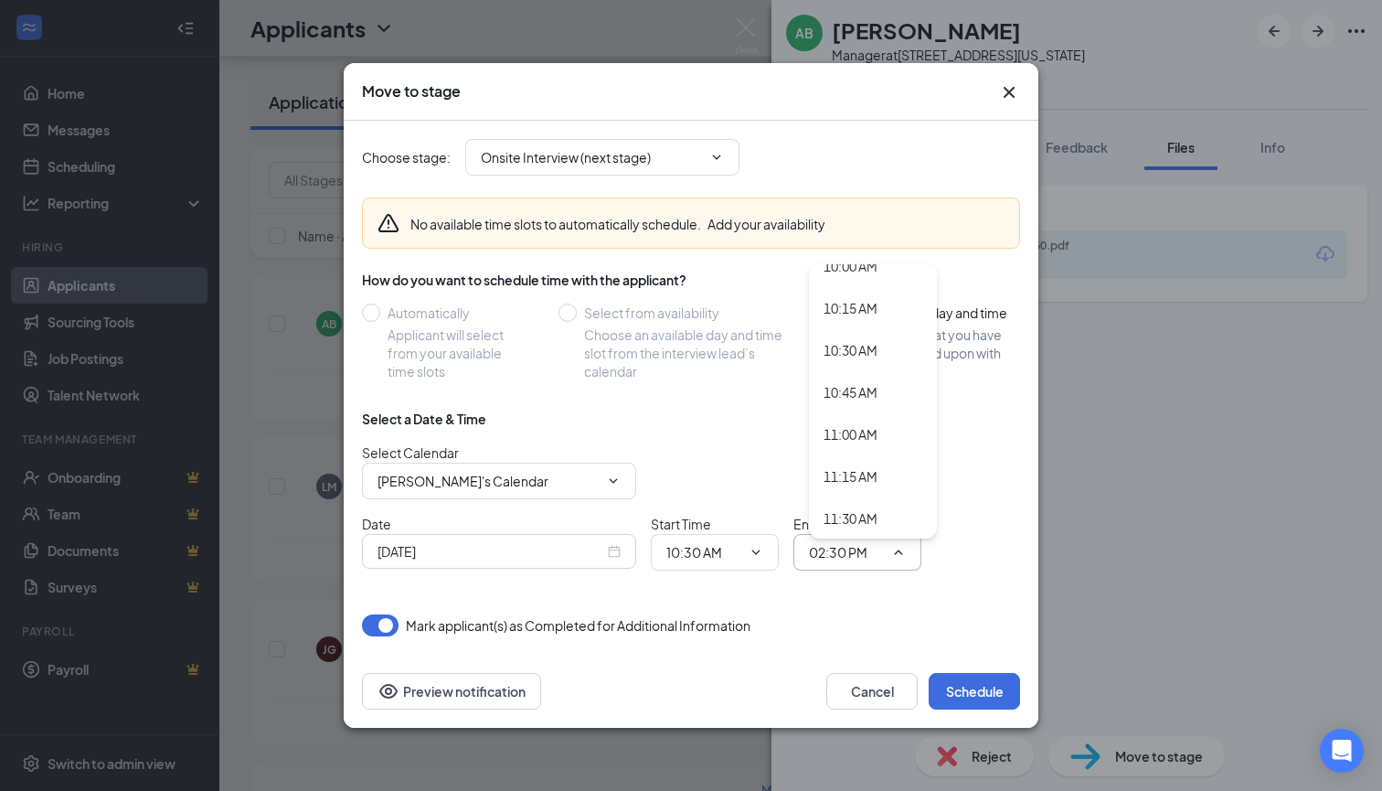
scroll to position [1712, 0]
click at [854, 421] on div "11:00 AM" at bounding box center [851, 423] width 54 height 20
type input "11:00 AM"
click at [975, 678] on button "Schedule" at bounding box center [974, 691] width 91 height 37
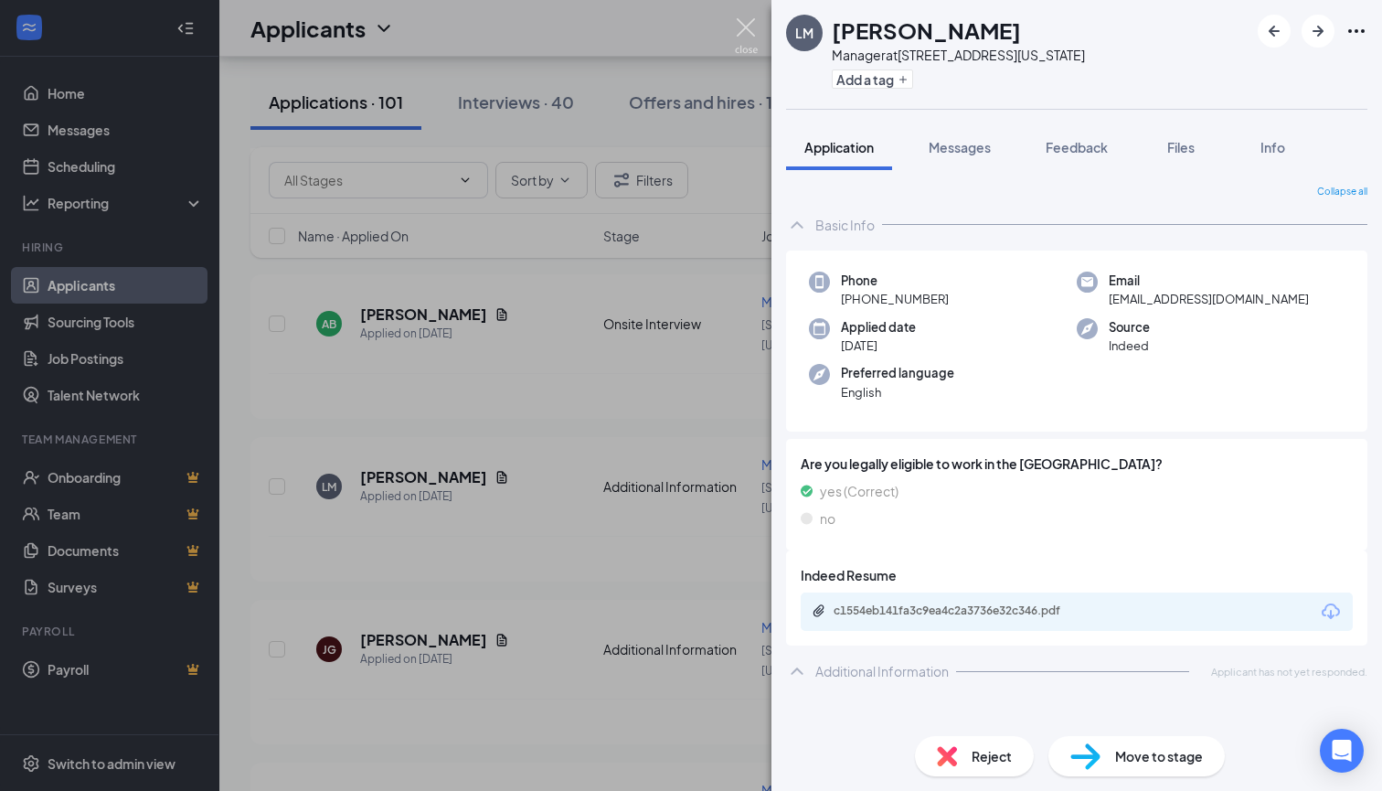
click at [744, 30] on img at bounding box center [746, 36] width 23 height 36
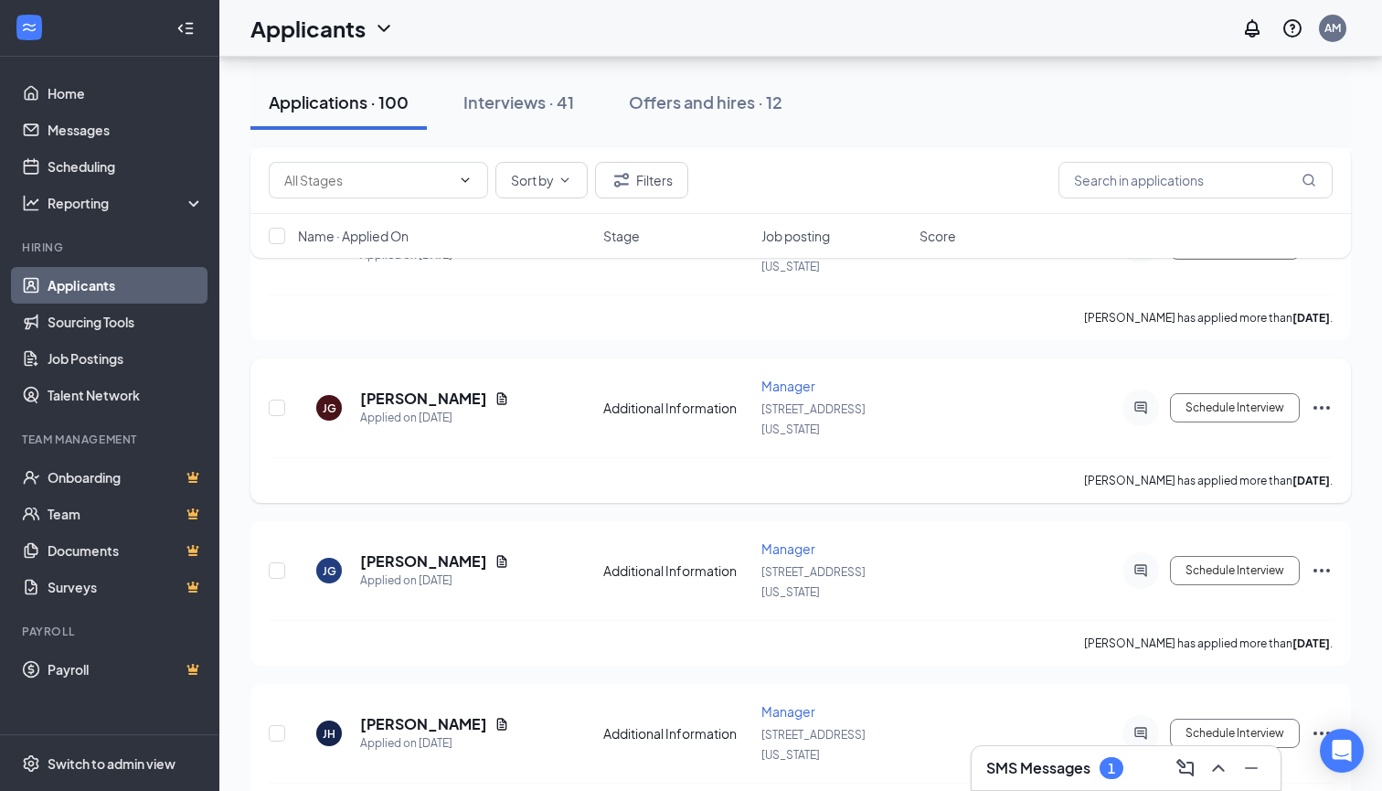
scroll to position [338, 0]
click at [497, 556] on icon "Document" at bounding box center [502, 562] width 10 height 12
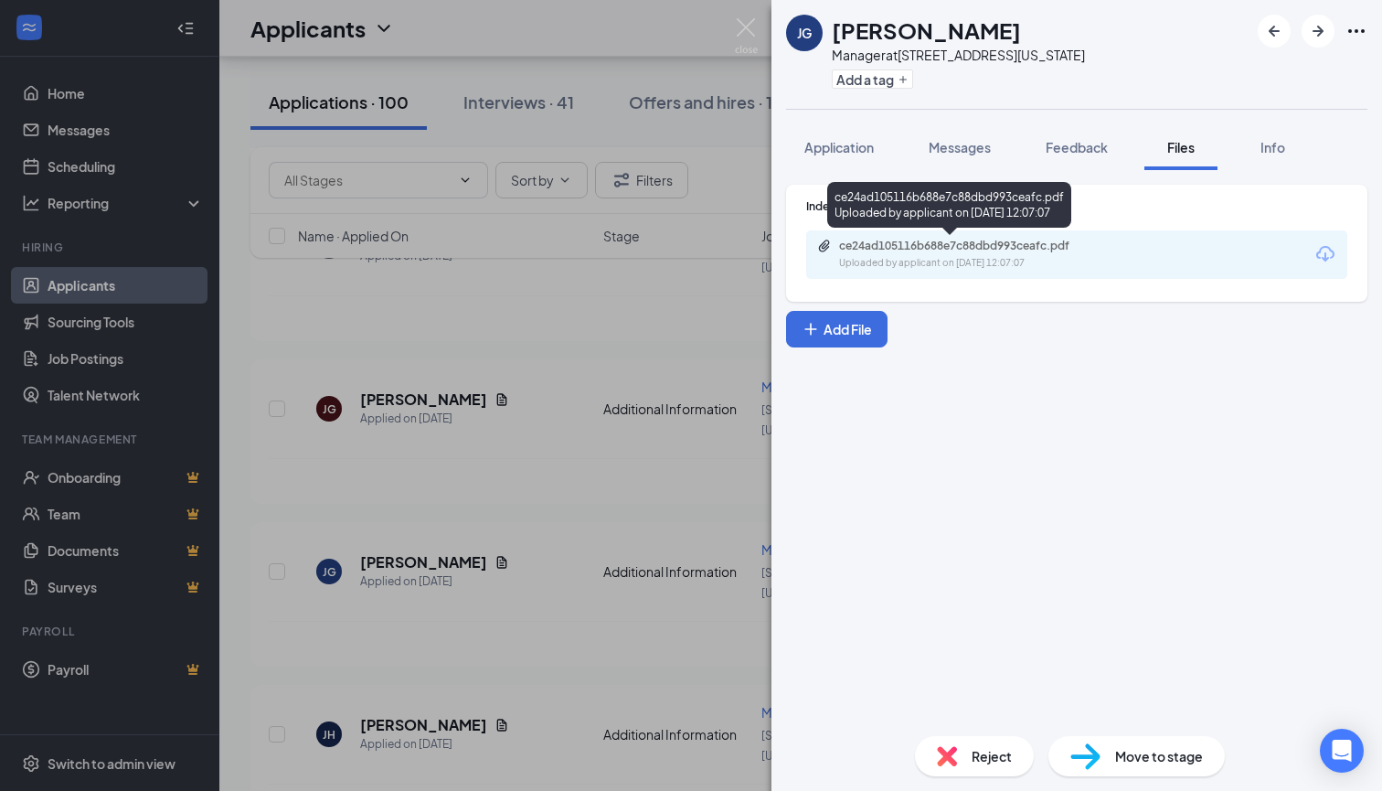
click at [1059, 258] on div "Uploaded by applicant on Oct 08, 2025 at 12:07:07" at bounding box center [976, 263] width 274 height 15
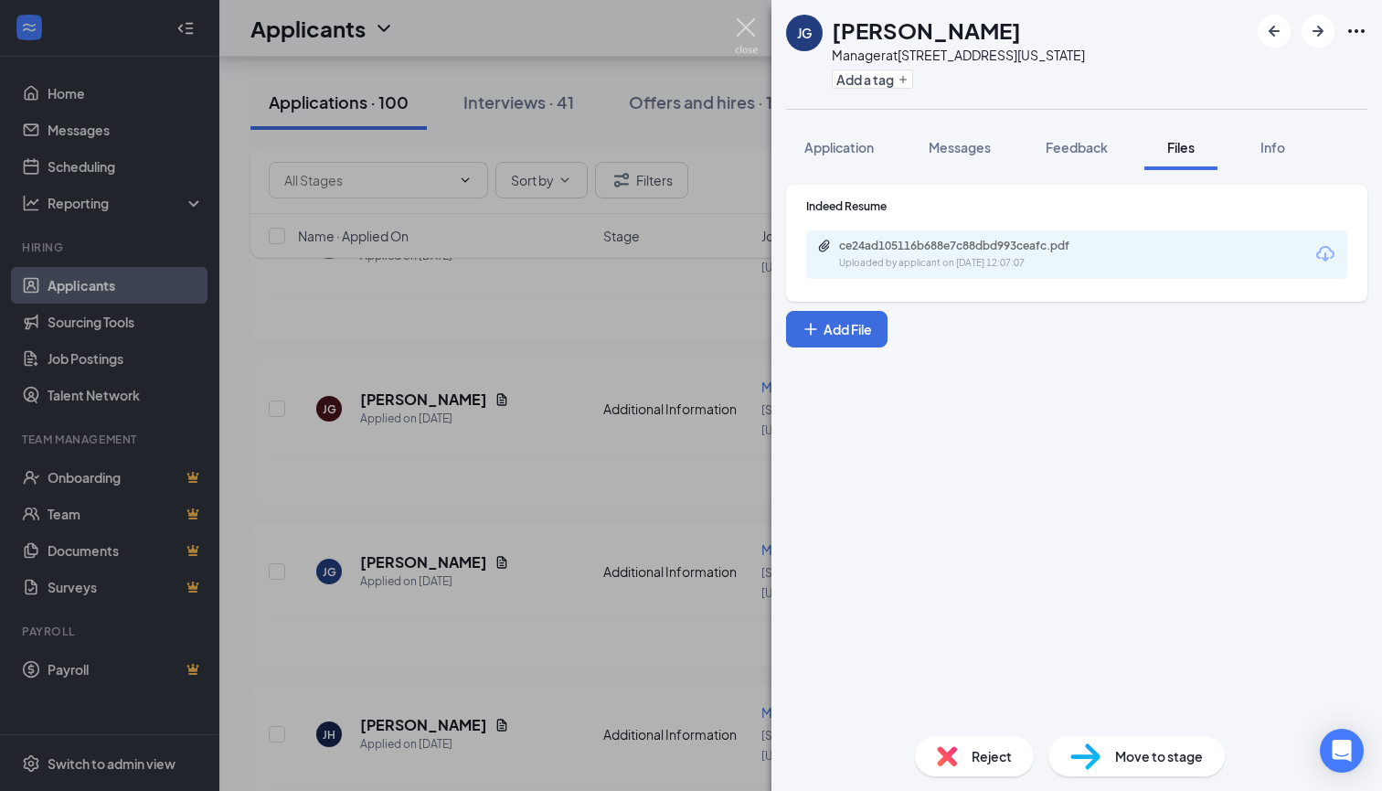
click at [751, 30] on img at bounding box center [746, 36] width 23 height 36
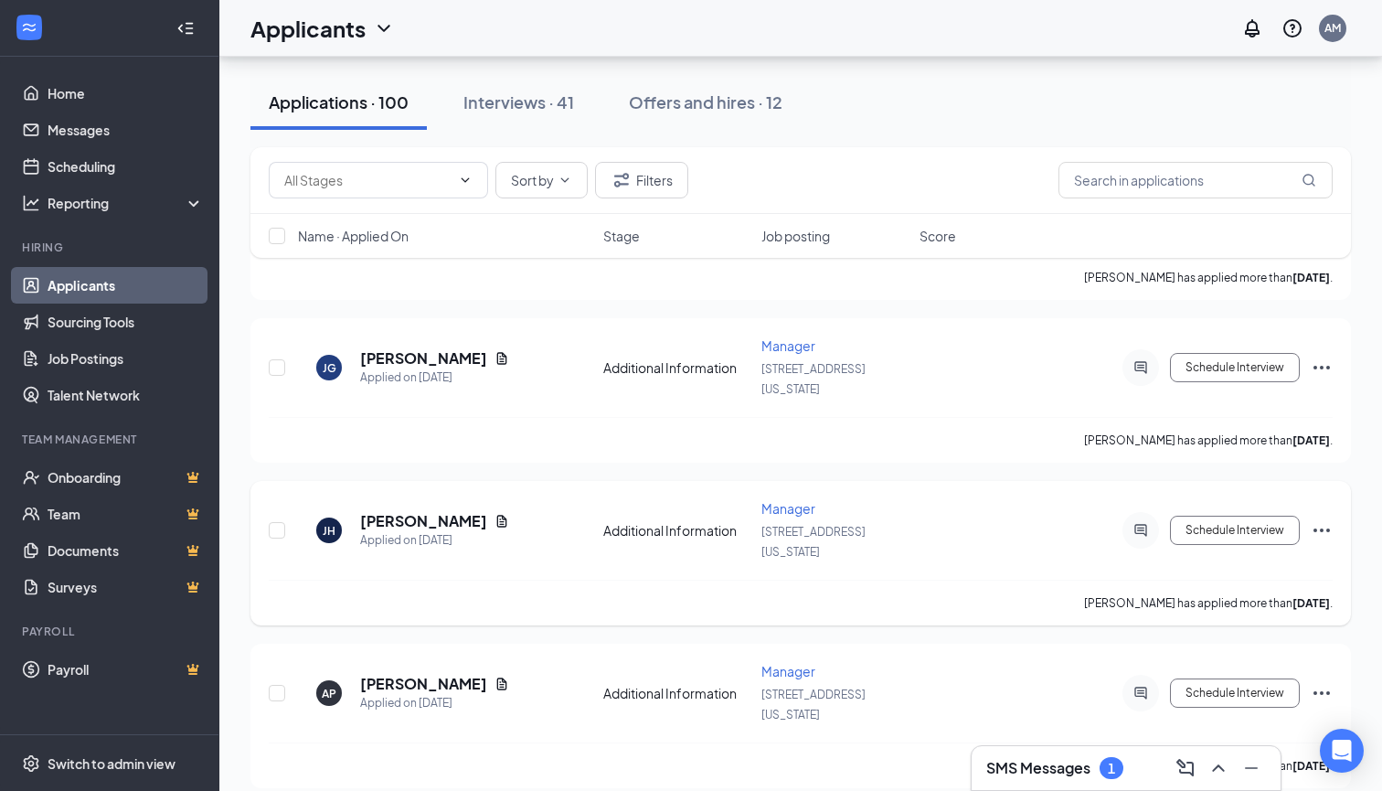
scroll to position [551, 0]
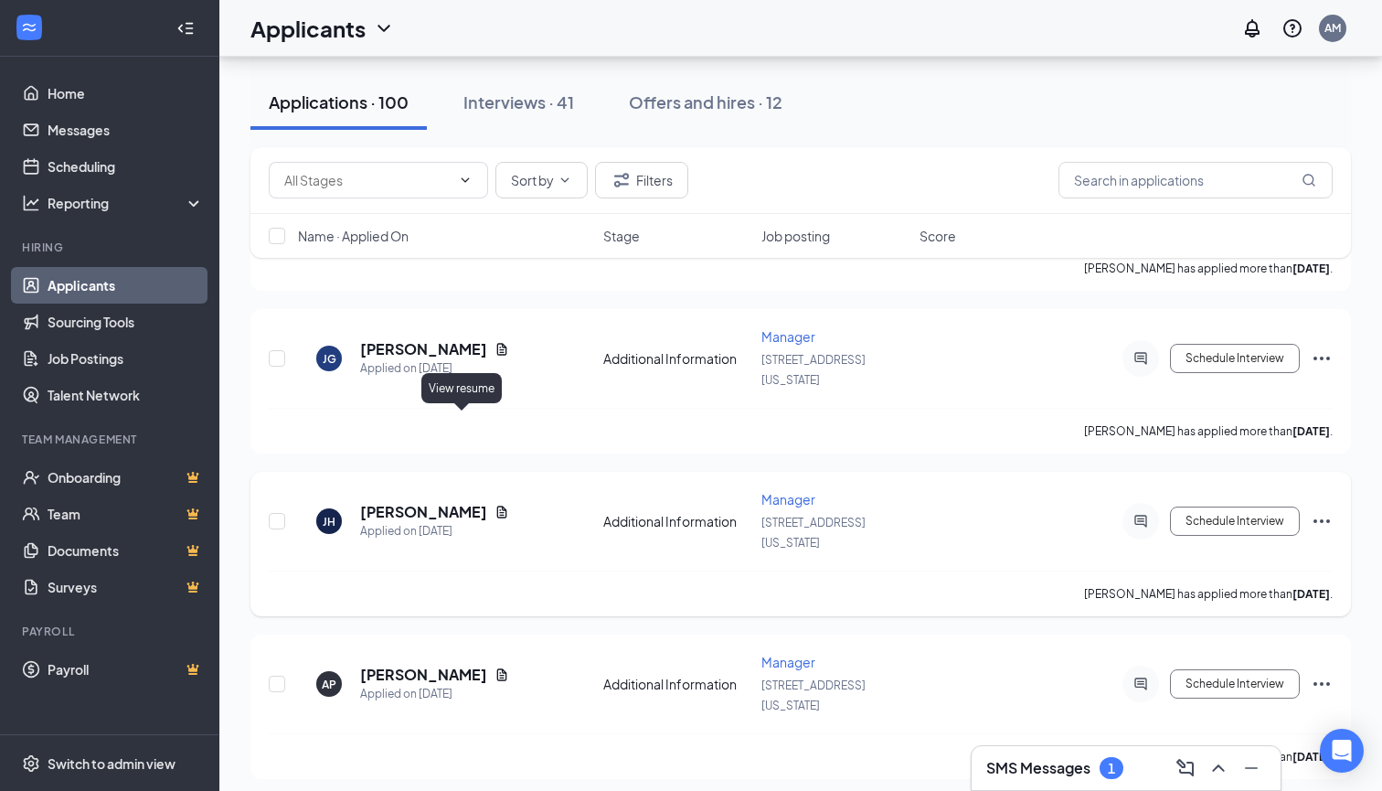
click at [495, 505] on icon "Document" at bounding box center [502, 512] width 15 height 15
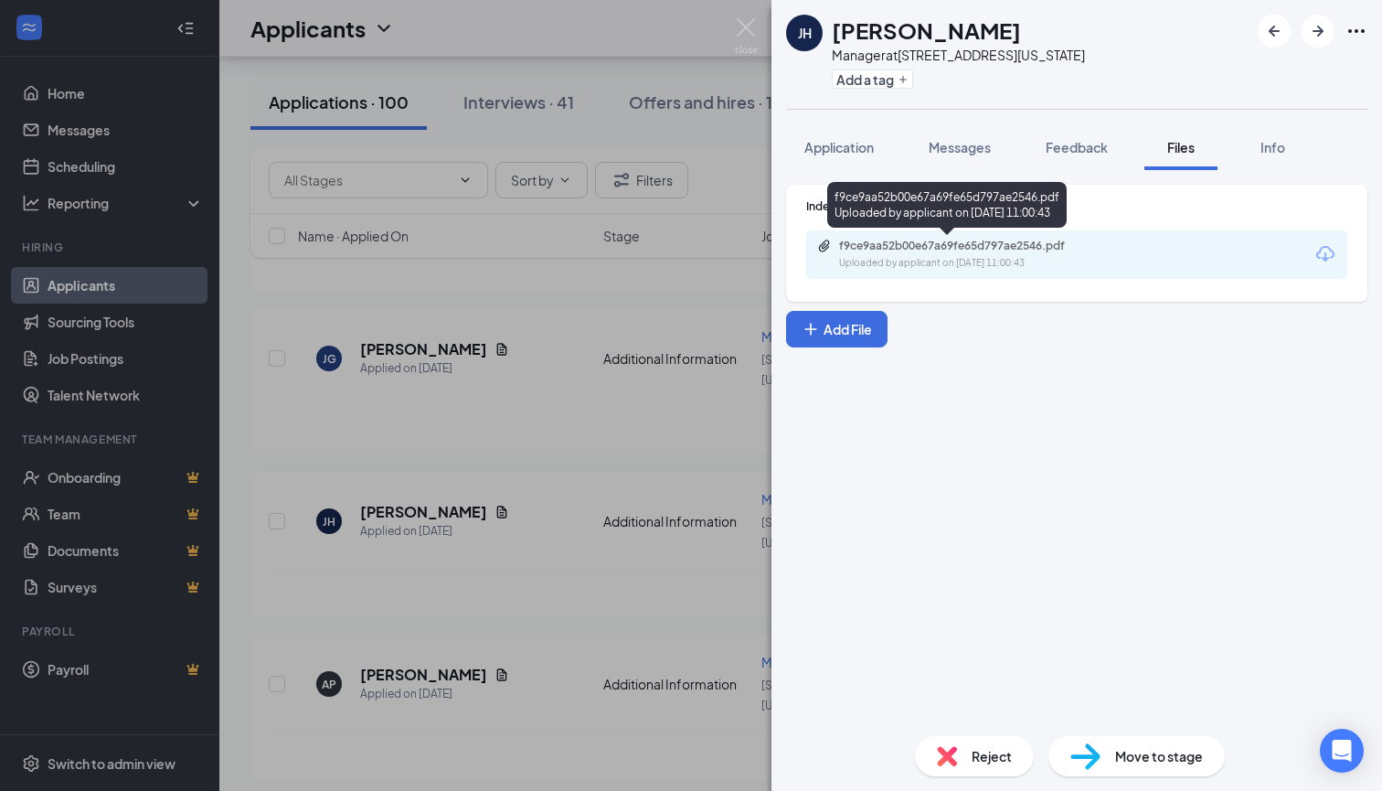
click at [1028, 254] on div "f9ce9aa52b00e67a69fe65d797ae2546.pdf Uploaded by applicant on Oct 08, 2025 at 1…" at bounding box center [965, 255] width 296 height 32
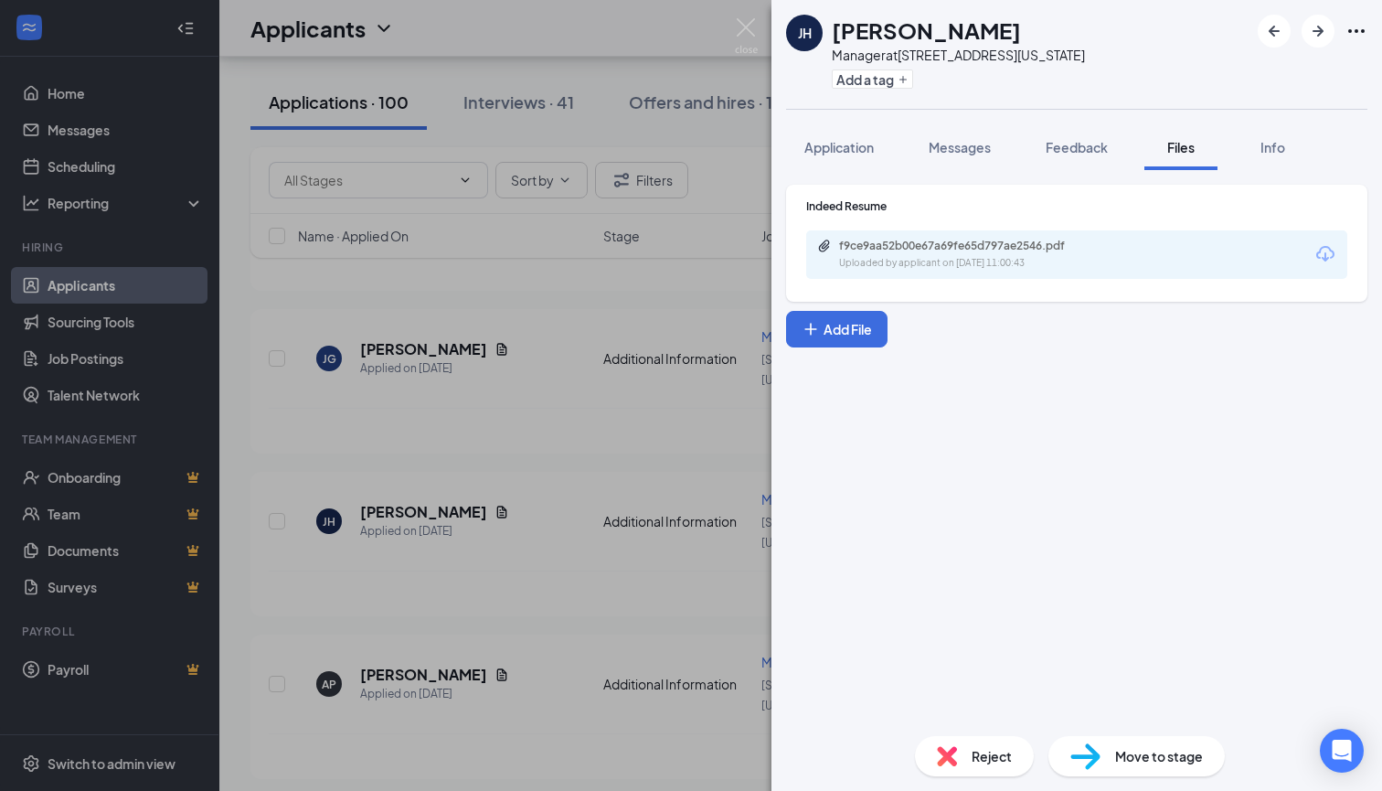
click at [1157, 755] on span "Move to stage" at bounding box center [1159, 756] width 88 height 20
type input "Onsite Interview (next stage)"
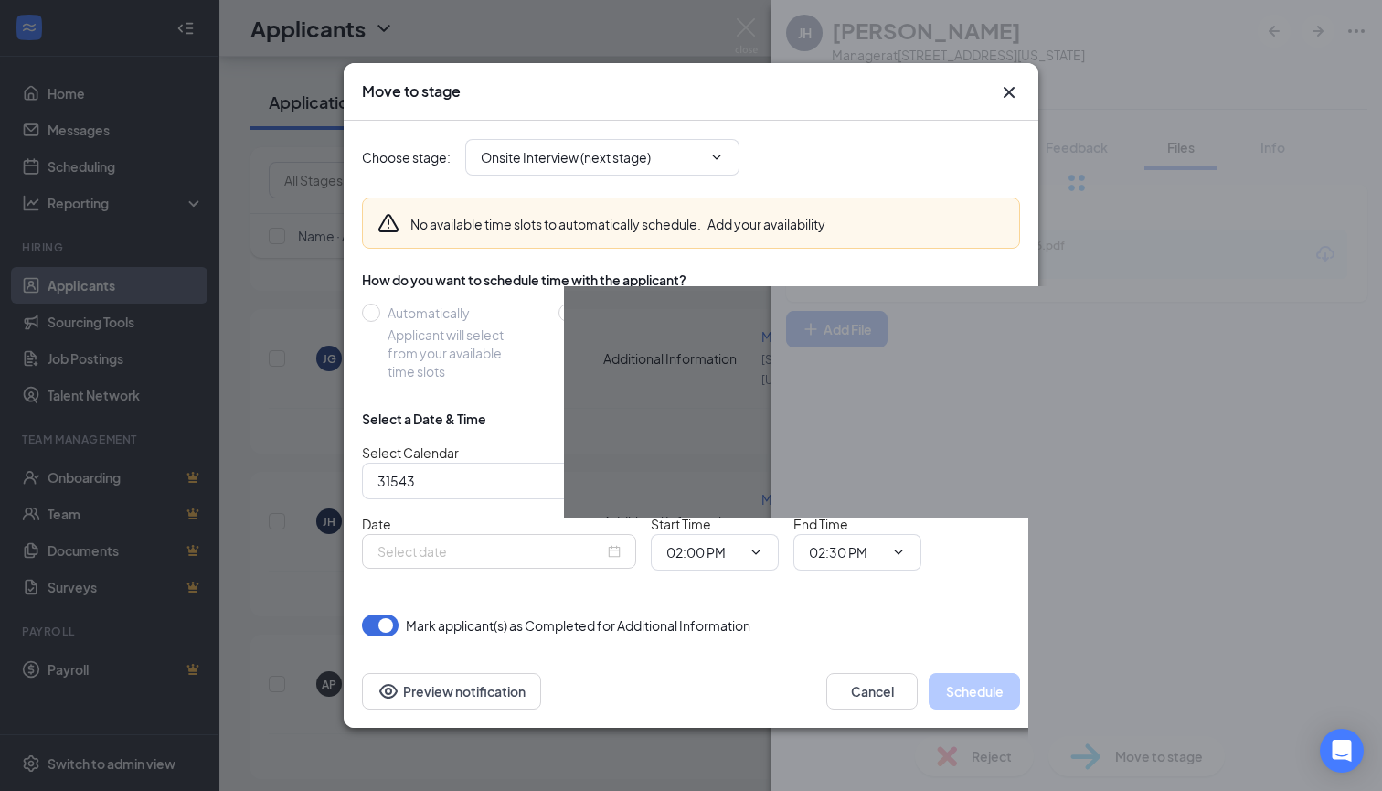
type input "Ariel Milan's Calendar"
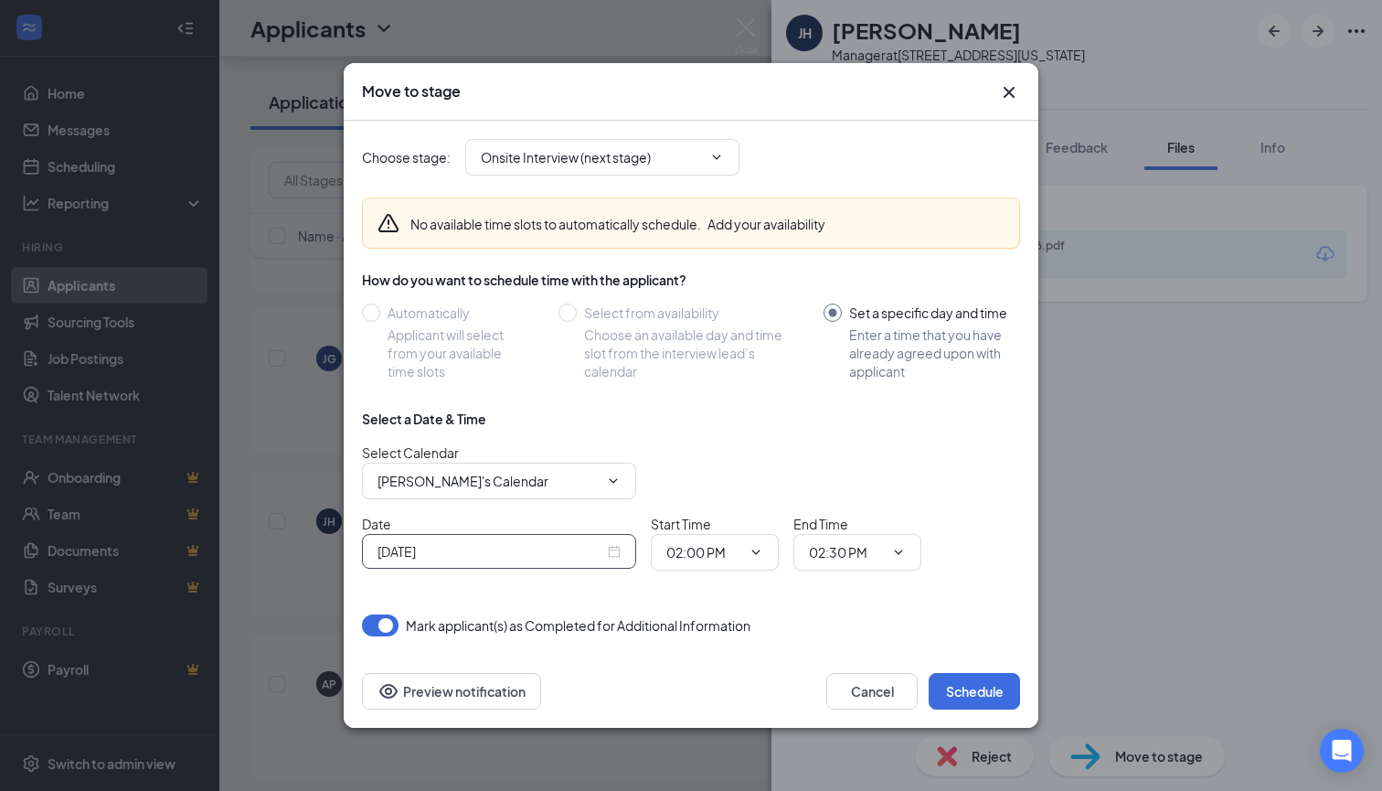
click at [618, 548] on div "Oct 15, 2025" at bounding box center [499, 551] width 243 height 20
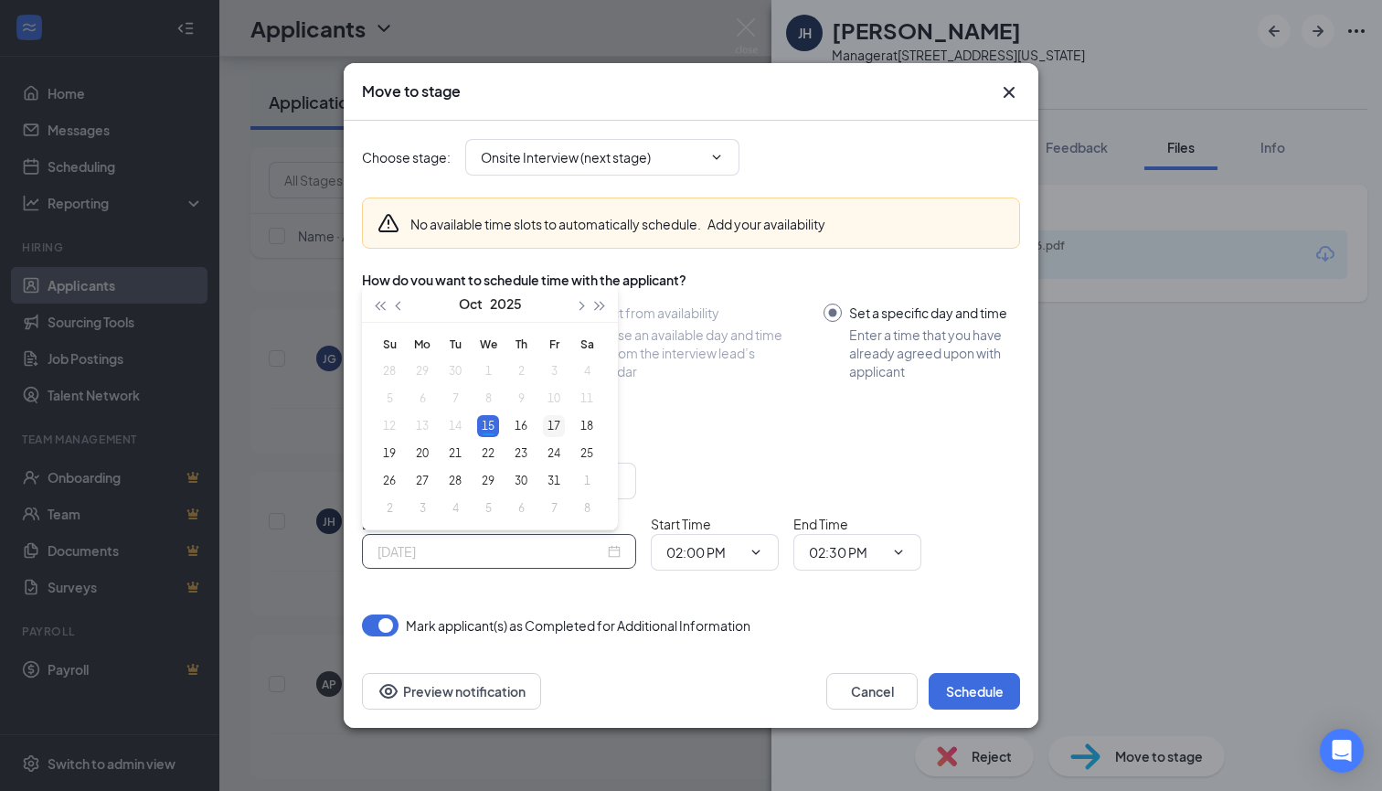
click at [551, 429] on div "17" at bounding box center [554, 426] width 22 height 22
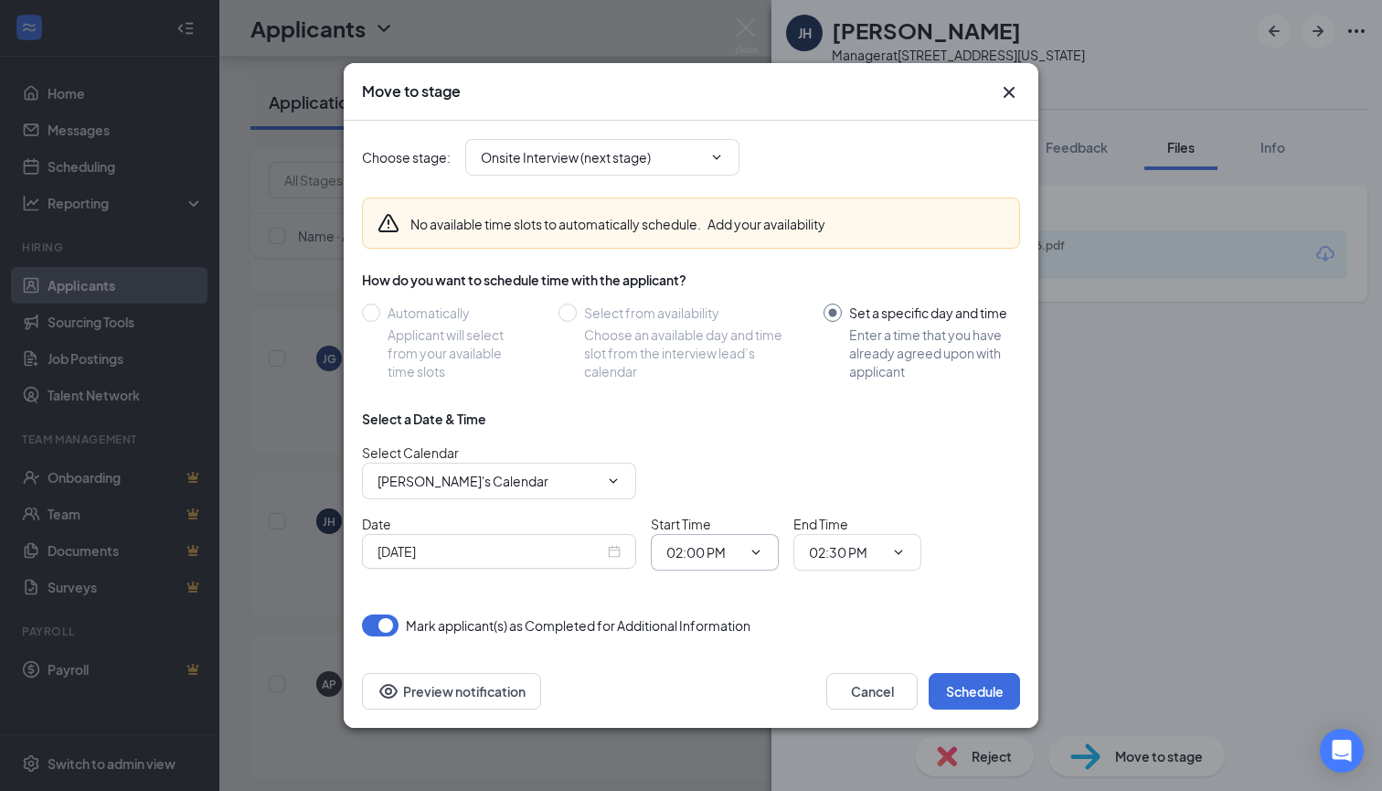
click at [755, 553] on icon "ChevronDown" at bounding box center [756, 552] width 8 height 5
click at [643, 655] on div "Cancel Schedule Preview notification" at bounding box center [691, 691] width 695 height 73
click at [570, 549] on input "Oct 17, 2025" at bounding box center [491, 551] width 227 height 20
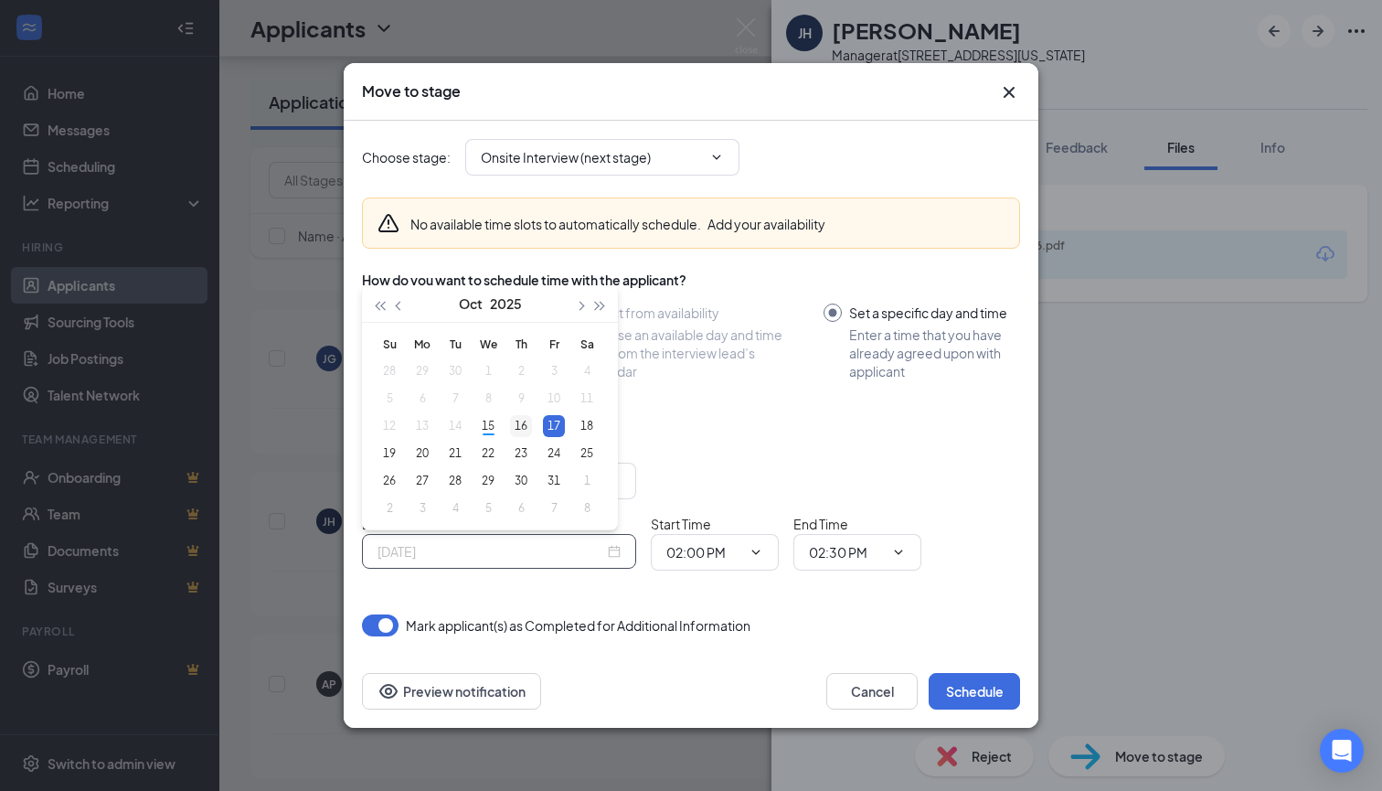
type input "Oct 16, 2025"
click at [521, 425] on div "16" at bounding box center [521, 426] width 22 height 22
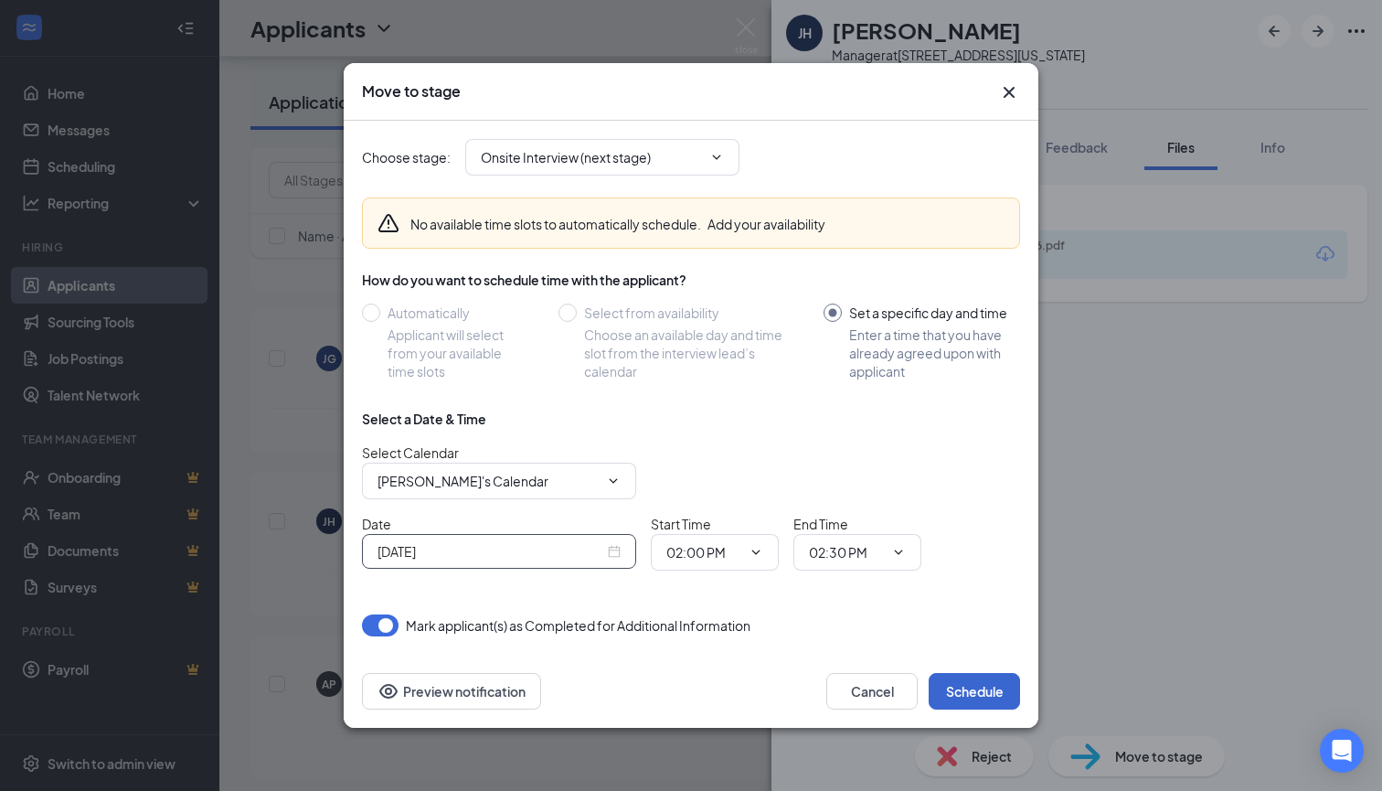
click at [980, 697] on button "Schedule" at bounding box center [974, 691] width 91 height 37
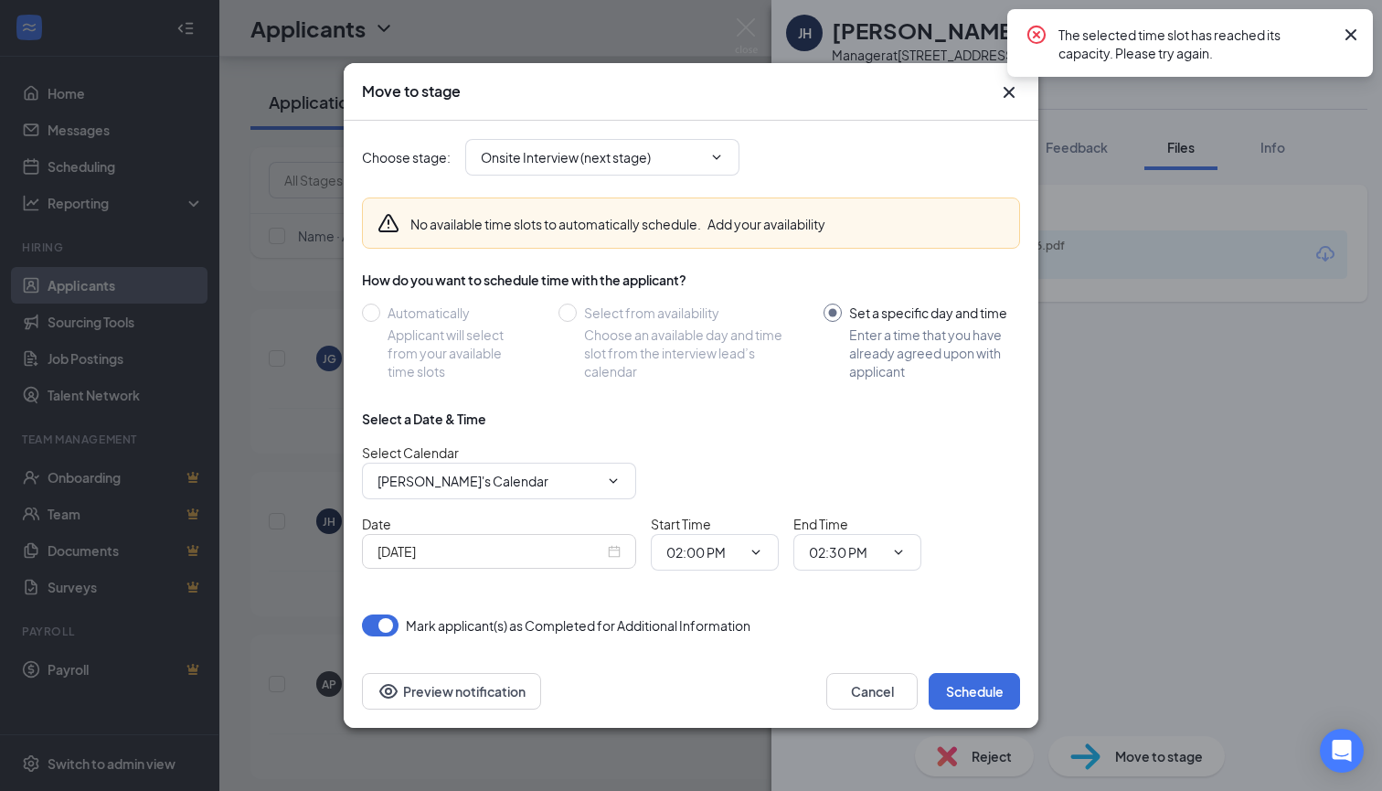
click at [938, 593] on div "Choose stage : Onsite Interview (next stage) No available time slots to automat…" at bounding box center [691, 379] width 658 height 516
click at [756, 548] on icon "ChevronDown" at bounding box center [756, 552] width 15 height 15
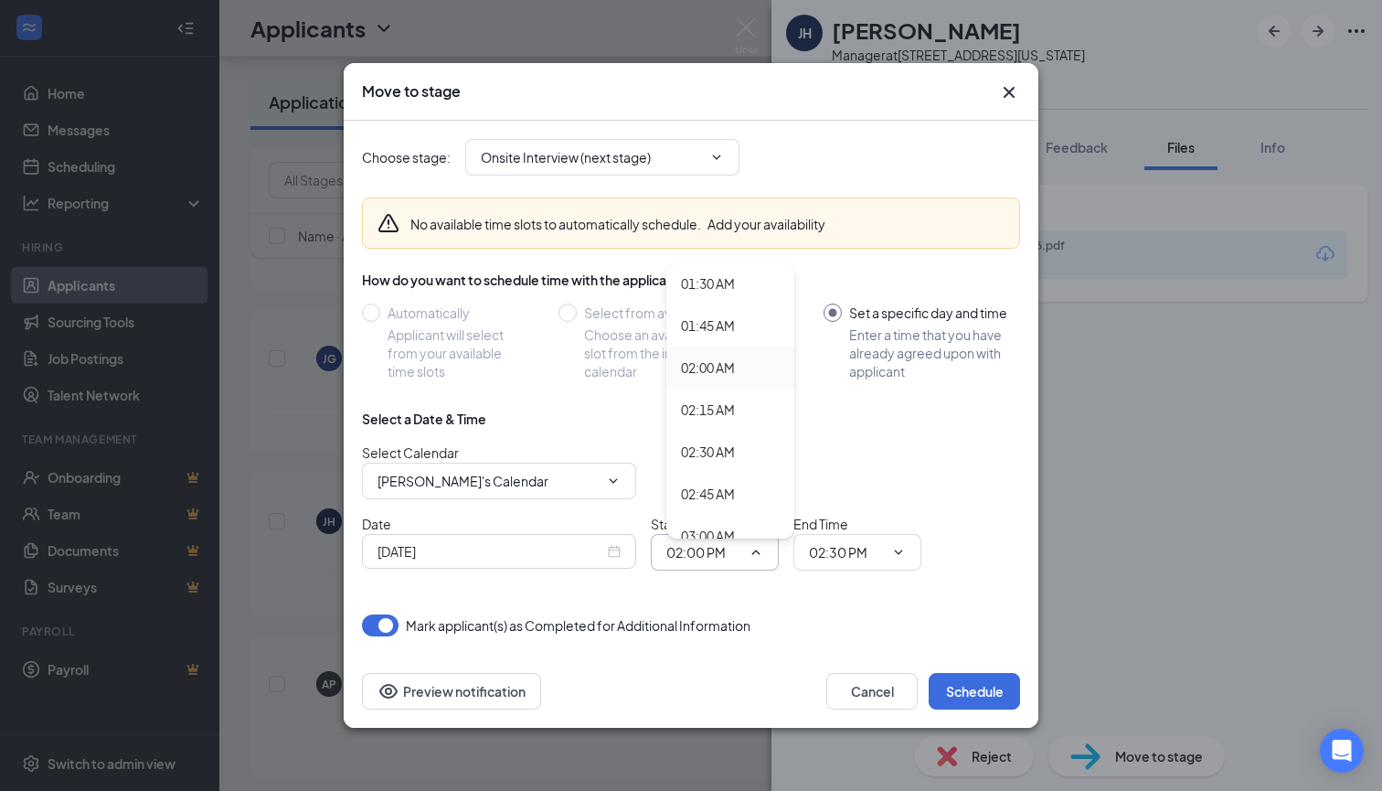
scroll to position [271, 0]
click at [720, 450] on div "02:30 AM" at bounding box center [730, 435] width 128 height 42
click at [755, 560] on span "02:30 AM 12:00 AM 12:15 AM 12:30 AM 12:45 AM 01:00 AM 01:15 AM 01:30 AM 01:45 A…" at bounding box center [715, 552] width 128 height 37
click at [752, 558] on icon "ChevronDown" at bounding box center [756, 552] width 15 height 15
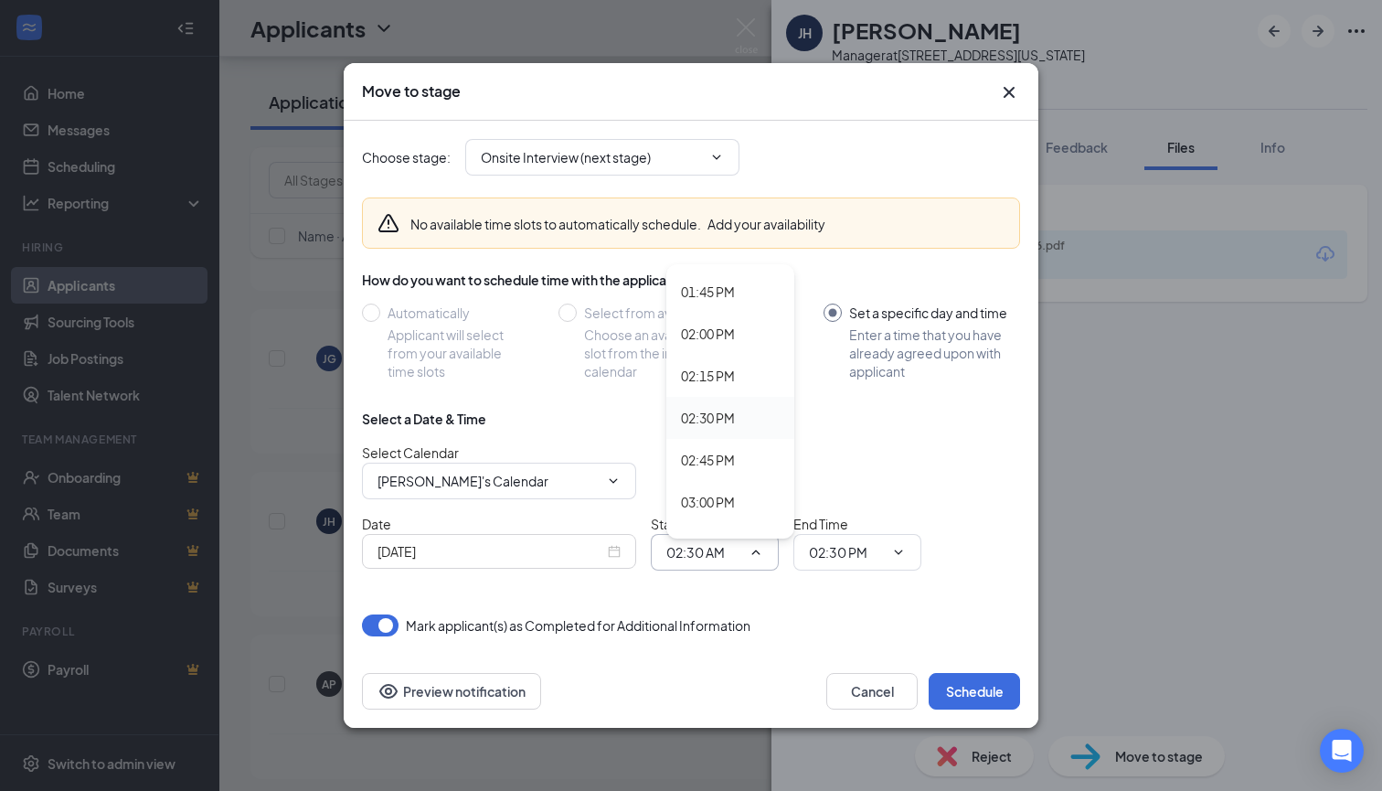
click at [717, 420] on div "02:30 PM" at bounding box center [708, 418] width 54 height 20
type input "02:30 PM"
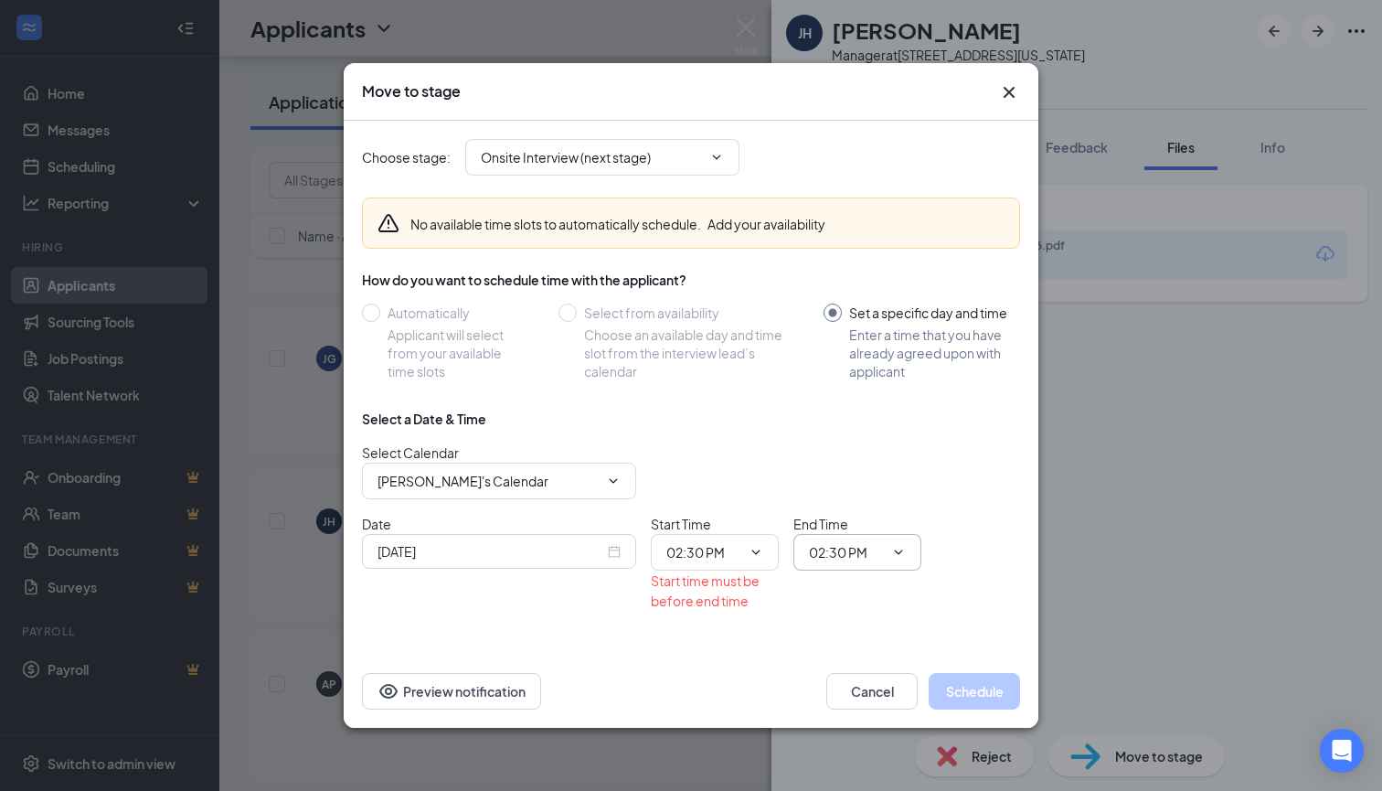
click at [845, 553] on input "02:30 PM" at bounding box center [846, 552] width 75 height 20
click at [864, 475] on div "03:00 PM" at bounding box center [873, 463] width 128 height 42
type input "03:00 PM"
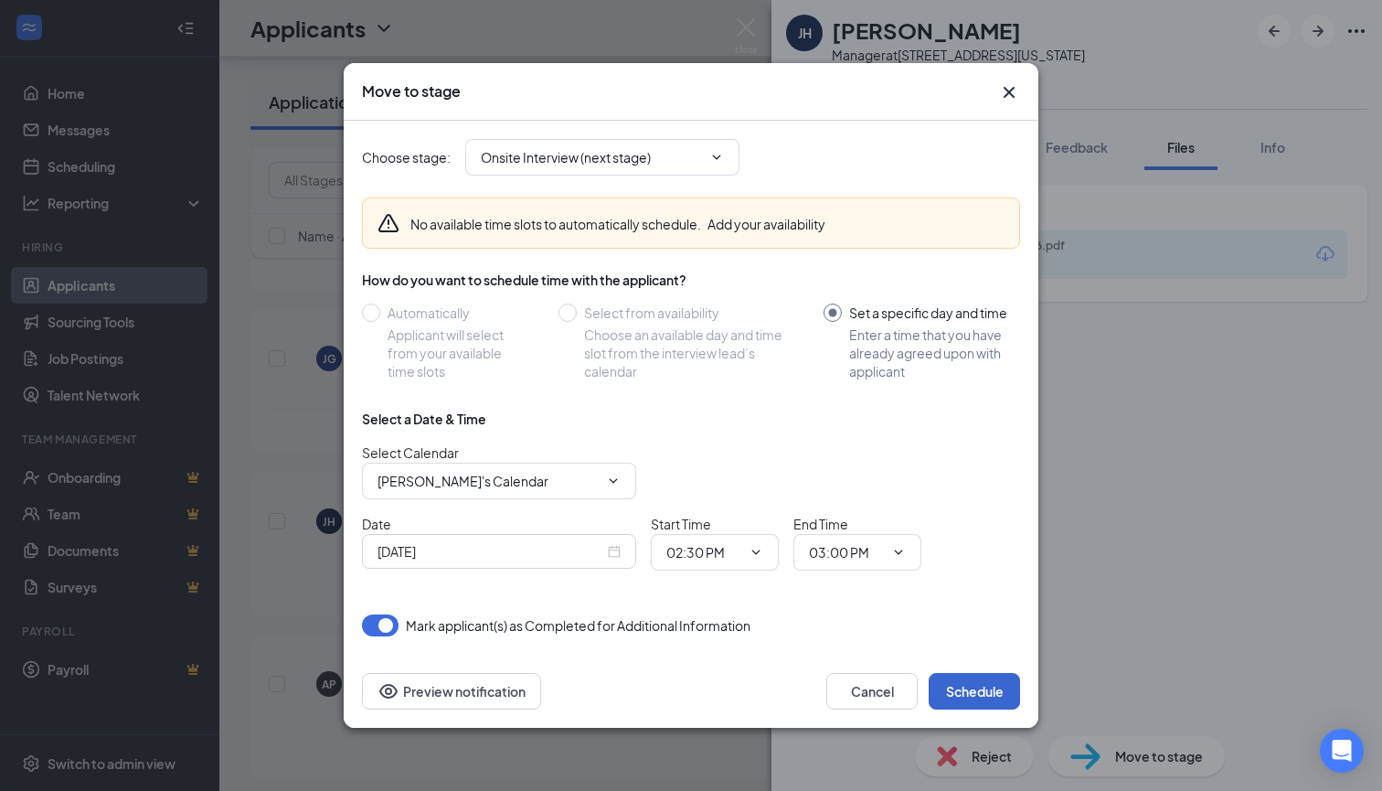
click at [980, 704] on button "Schedule" at bounding box center [974, 691] width 91 height 37
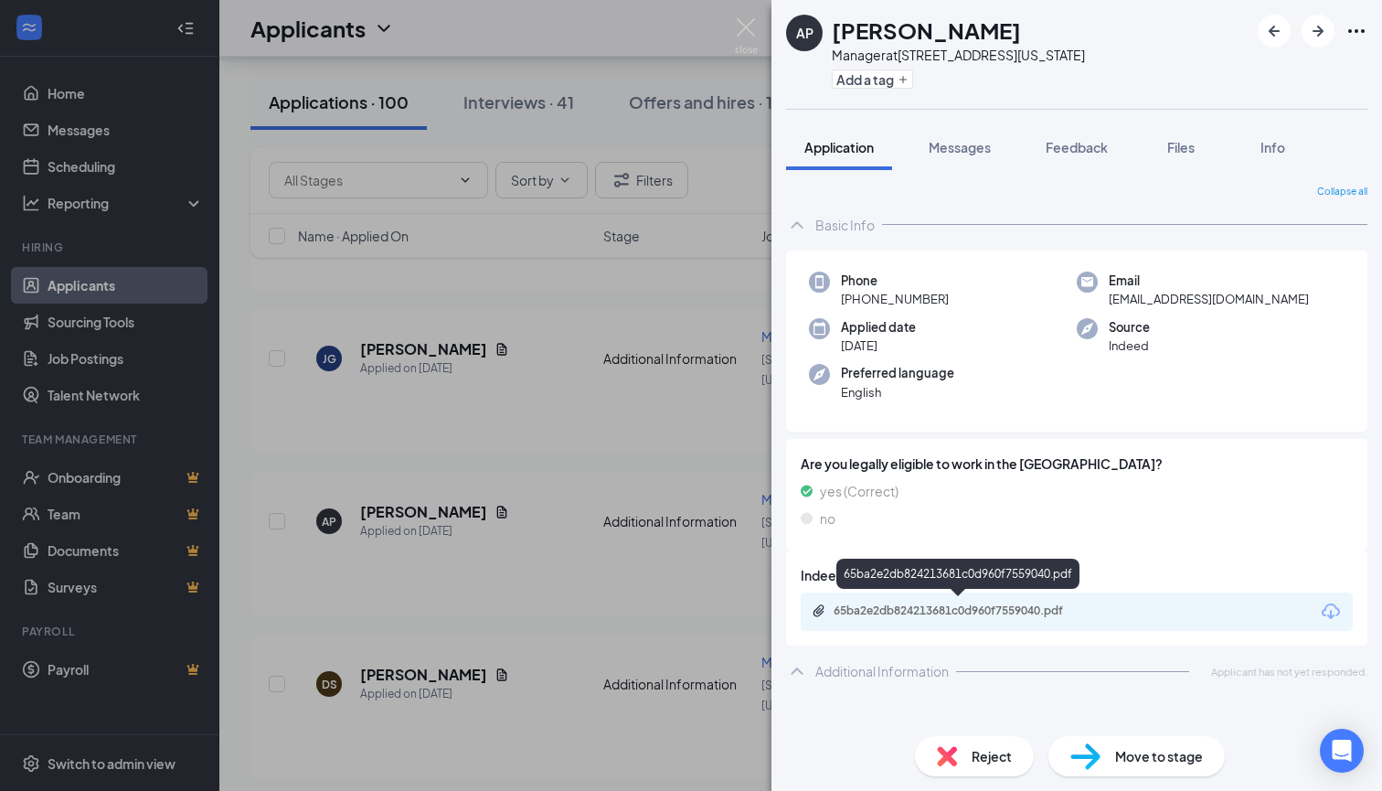
click at [934, 610] on div "65ba2e2db824213681c0d960f7559040.pdf" at bounding box center [962, 610] width 256 height 15
click at [758, 26] on div "AP Ayesha Paul Manager at 1400 michigan ave Add a tag Application Messages Feed…" at bounding box center [691, 395] width 1382 height 791
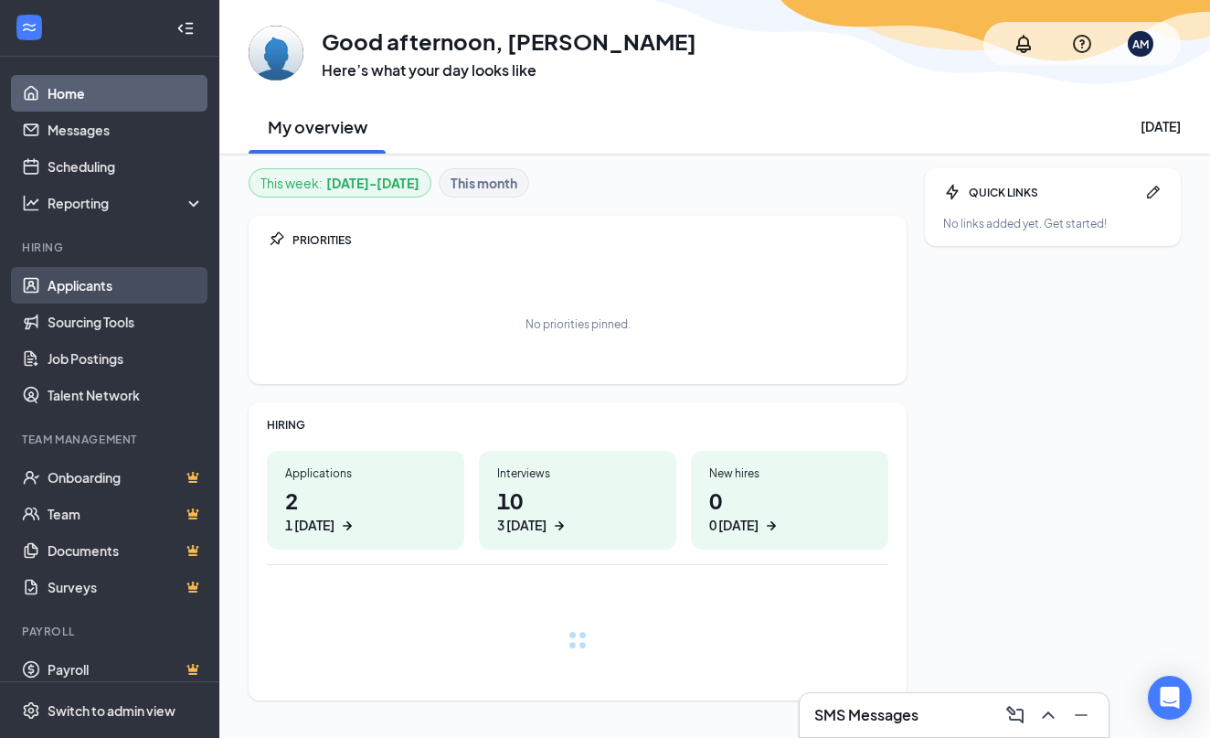
click at [106, 282] on link "Applicants" at bounding box center [126, 285] width 156 height 37
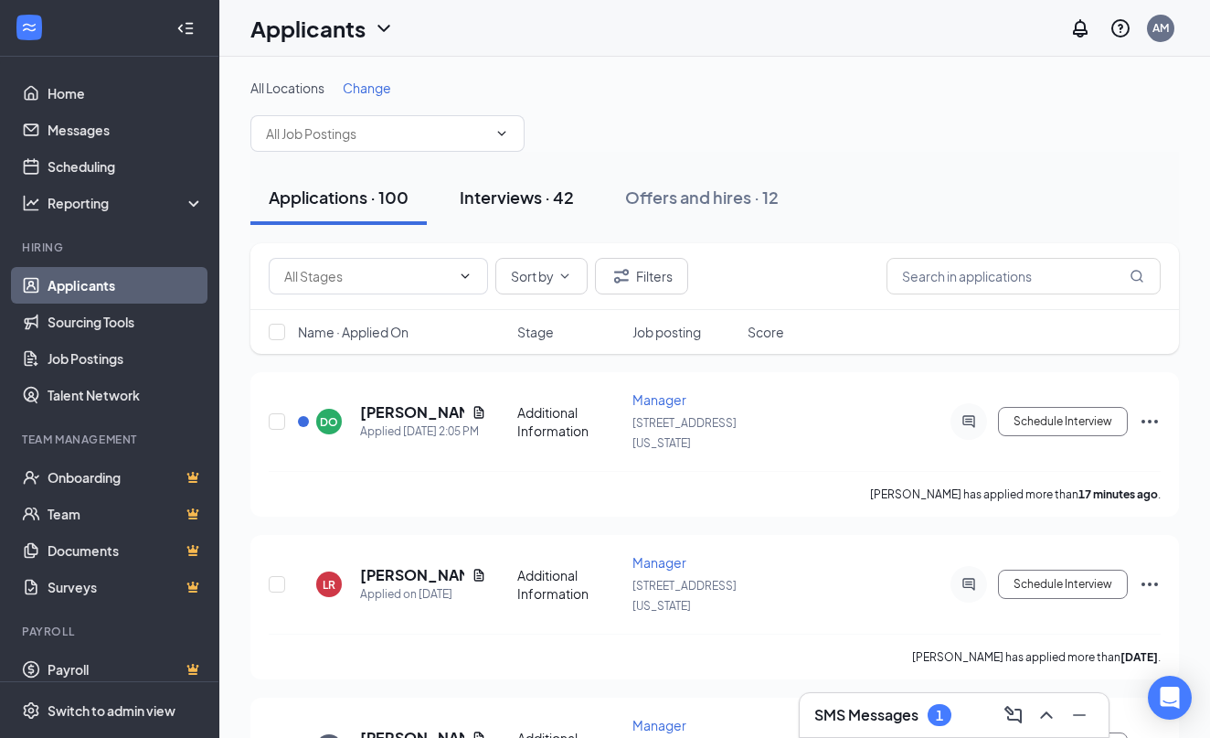
click at [525, 201] on div "Interviews · 42" at bounding box center [517, 197] width 114 height 23
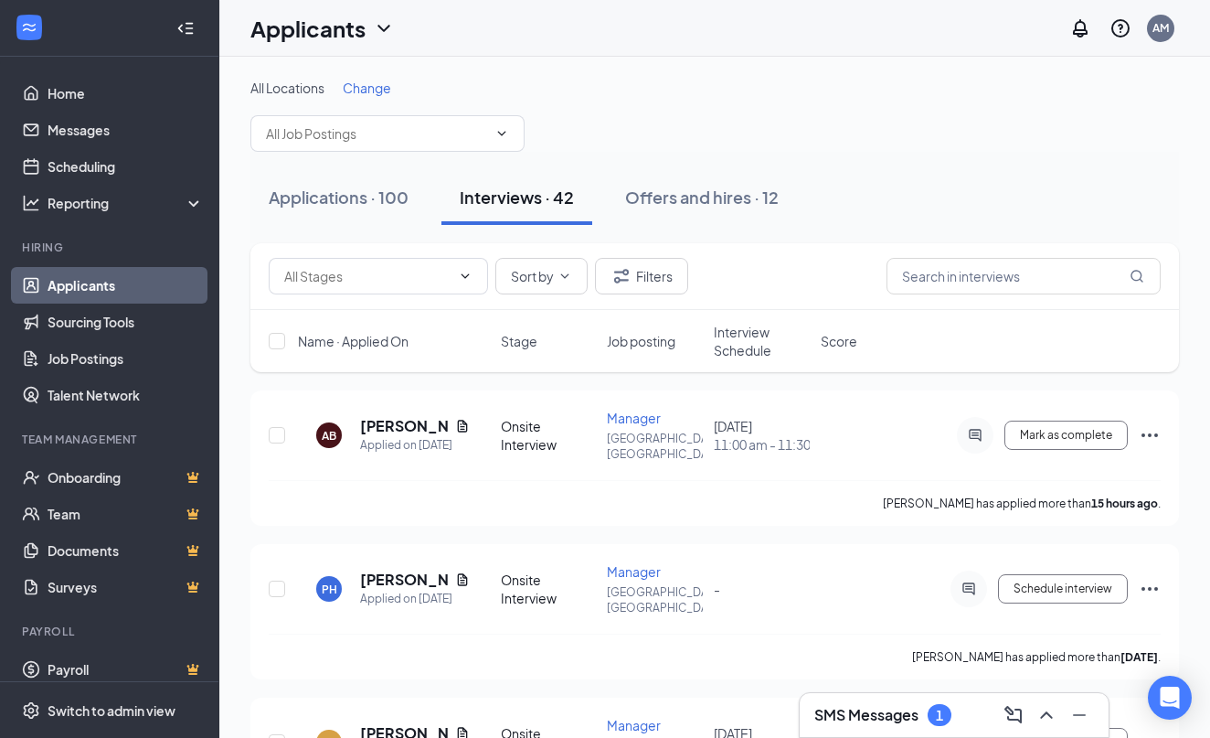
click at [746, 347] on span "Interview Schedule" at bounding box center [762, 341] width 96 height 37
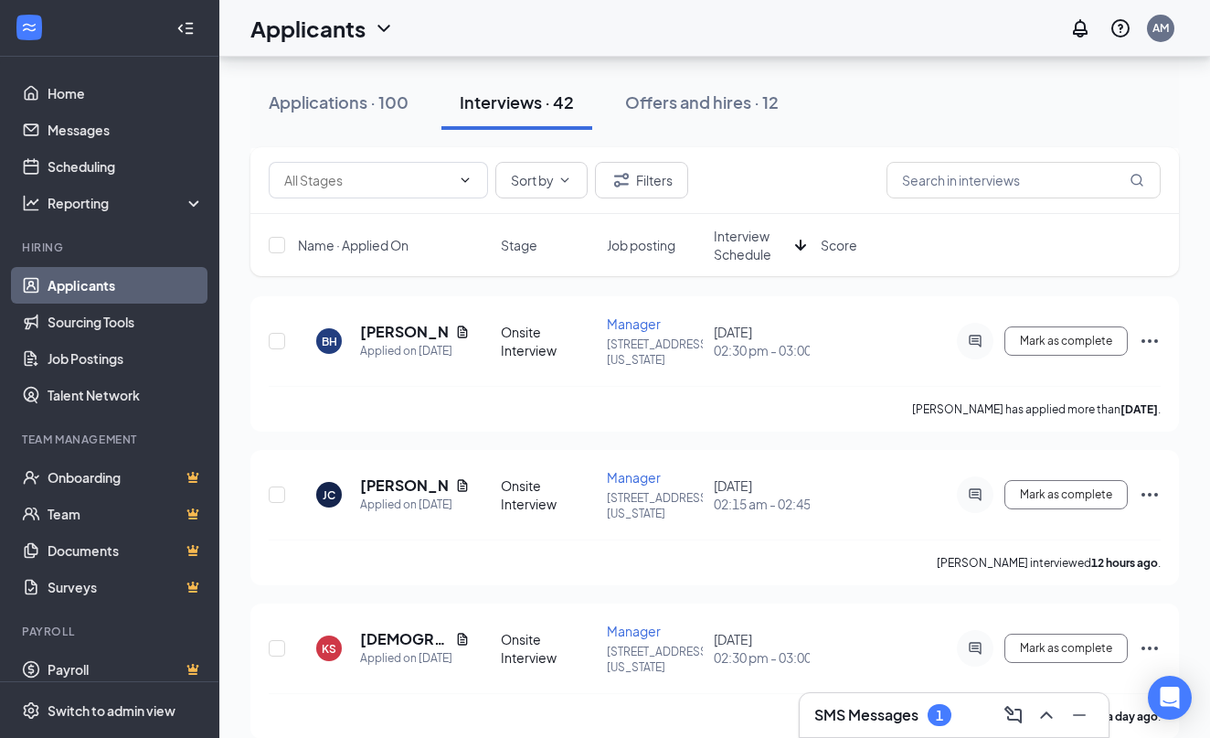
scroll to position [1315, 0]
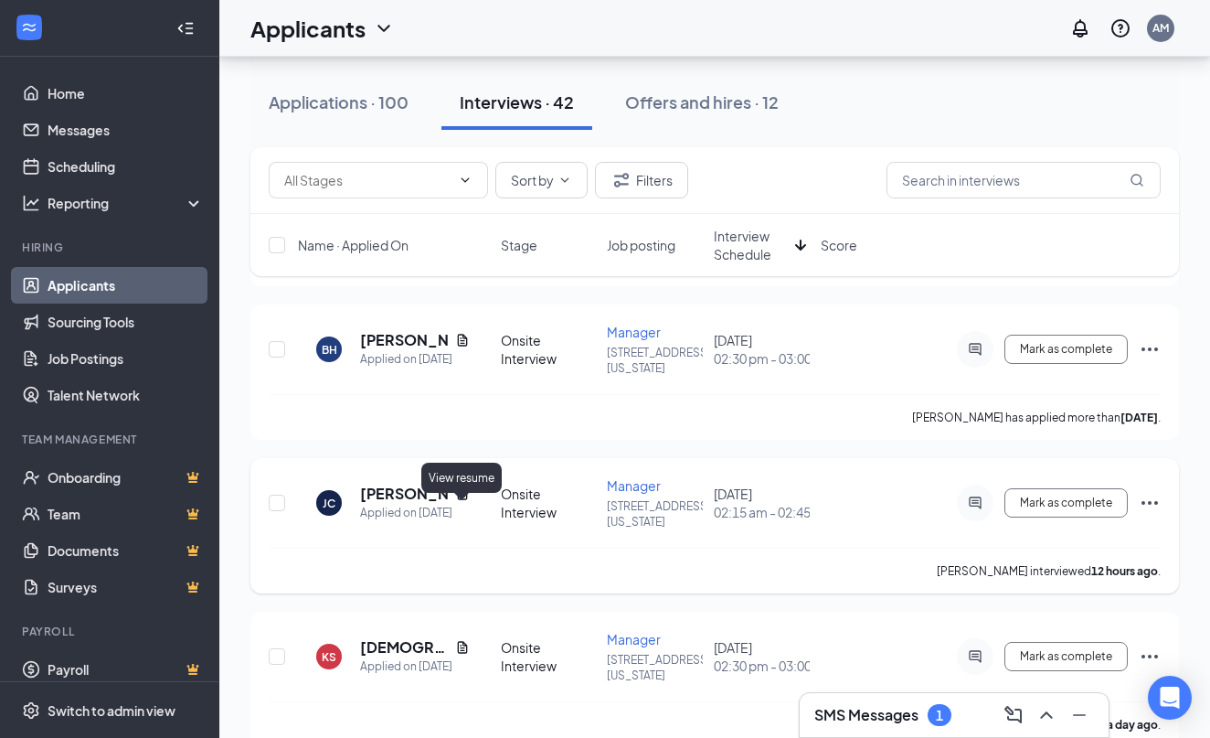
click at [465, 501] on icon "Document" at bounding box center [462, 493] width 15 height 15
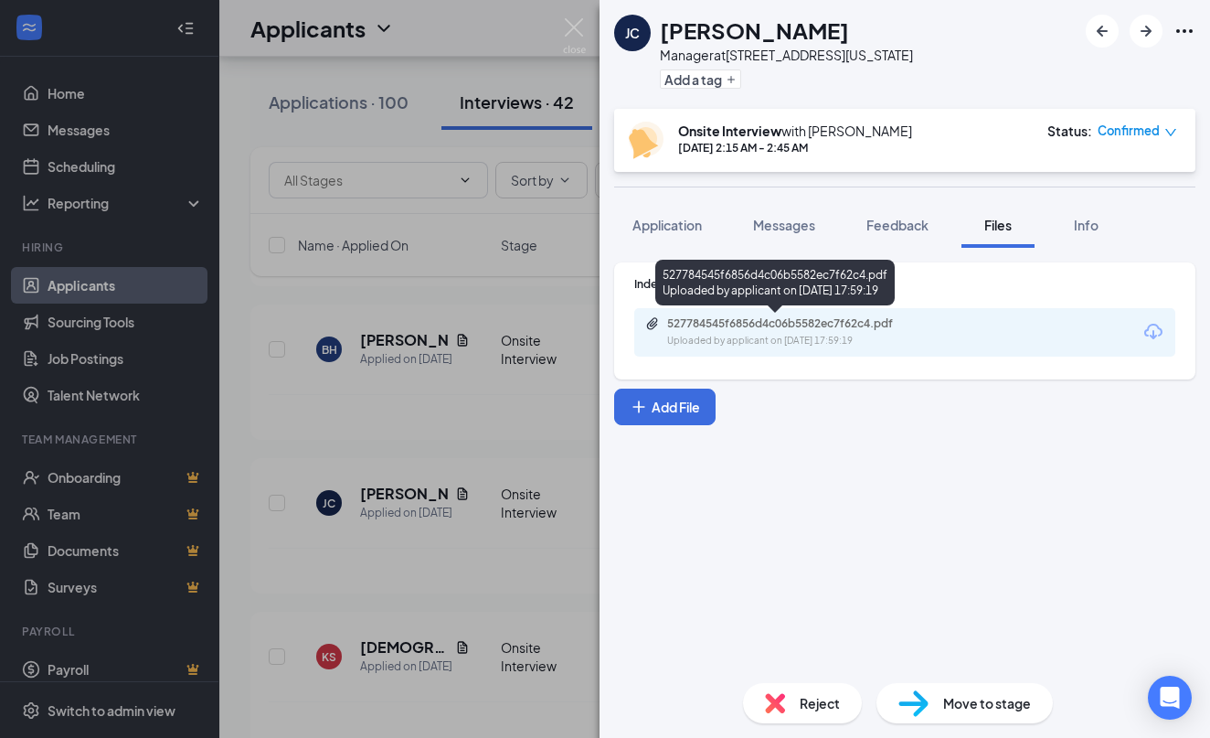
click at [912, 331] on div "527784545f6856d4c06b5582ec7f62c4.pdf Uploaded by applicant on Oct 04, 2025 at 1…" at bounding box center [793, 332] width 296 height 32
